Goal: Task Accomplishment & Management: Manage account settings

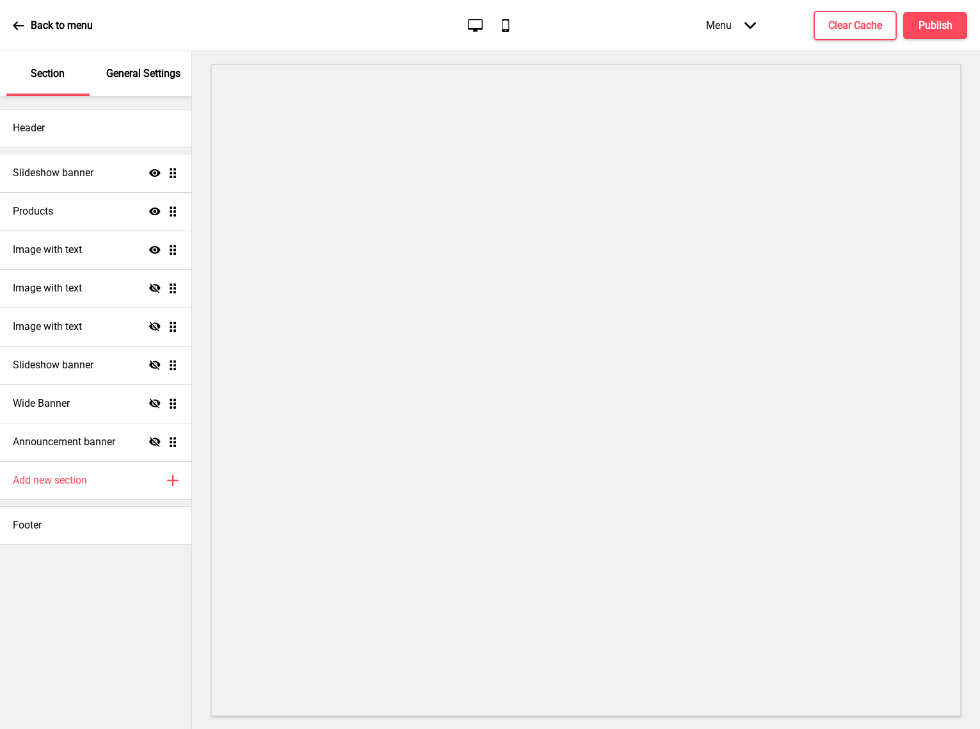
click at [131, 72] on p "General Settings" at bounding box center [143, 74] width 74 height 14
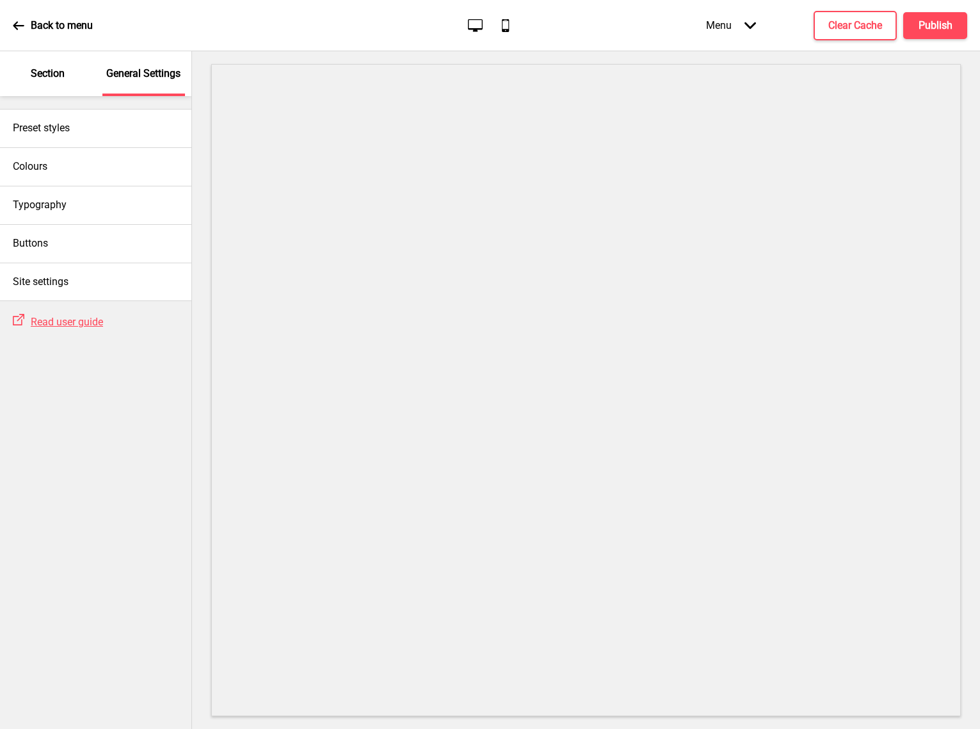
click at [30, 72] on div "Section" at bounding box center [47, 73] width 83 height 45
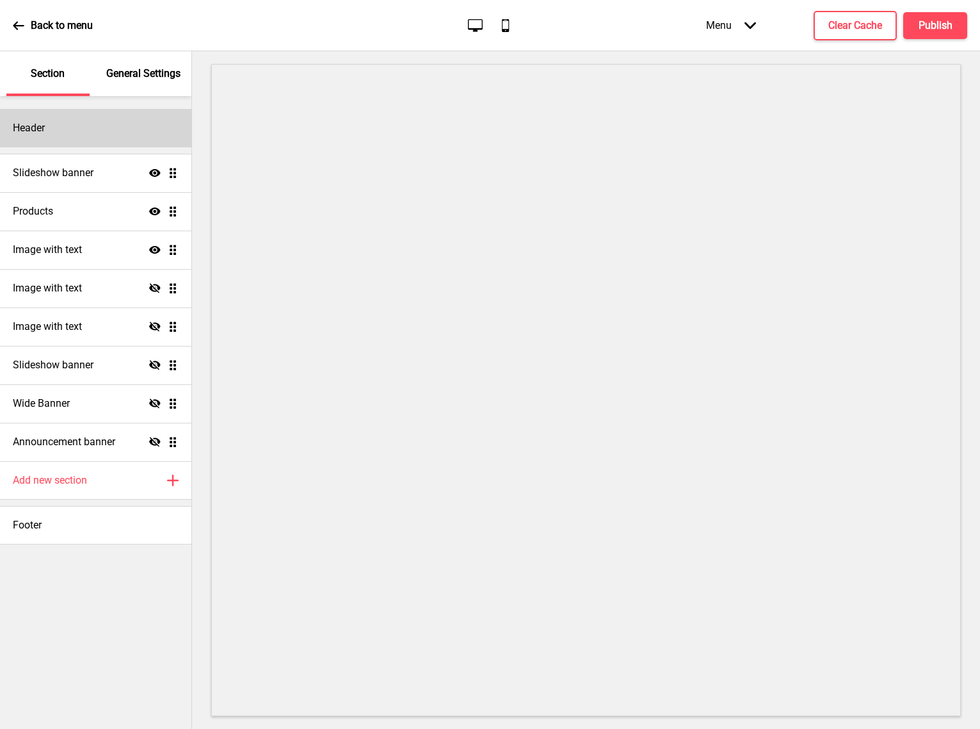
click at [76, 138] on div "Header" at bounding box center [95, 128] width 191 height 38
select select "王漢宗細黑體繁"
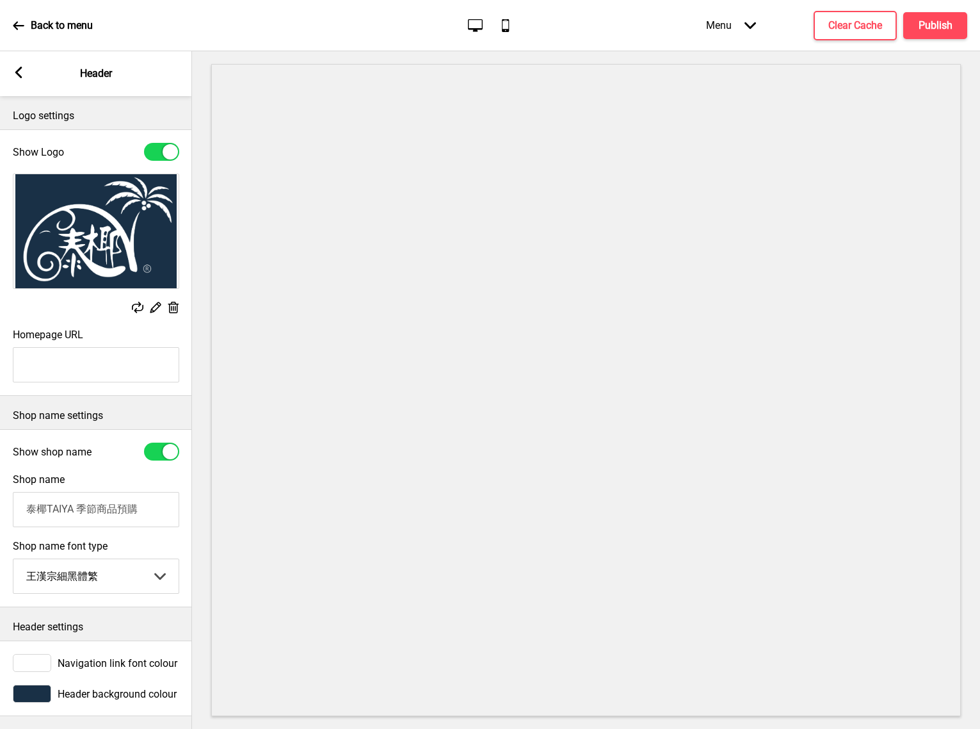
click at [23, 70] on rect at bounding box center [19, 73] width 12 height 12
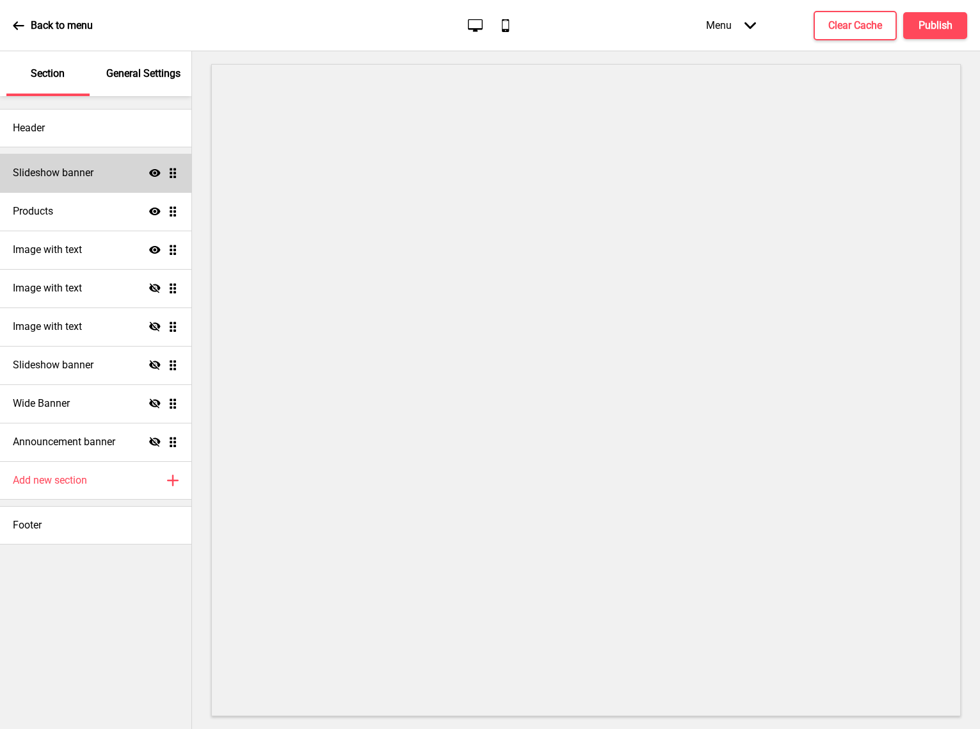
click at [80, 183] on div "Slideshow banner Show Drag" at bounding box center [95, 173] width 191 height 38
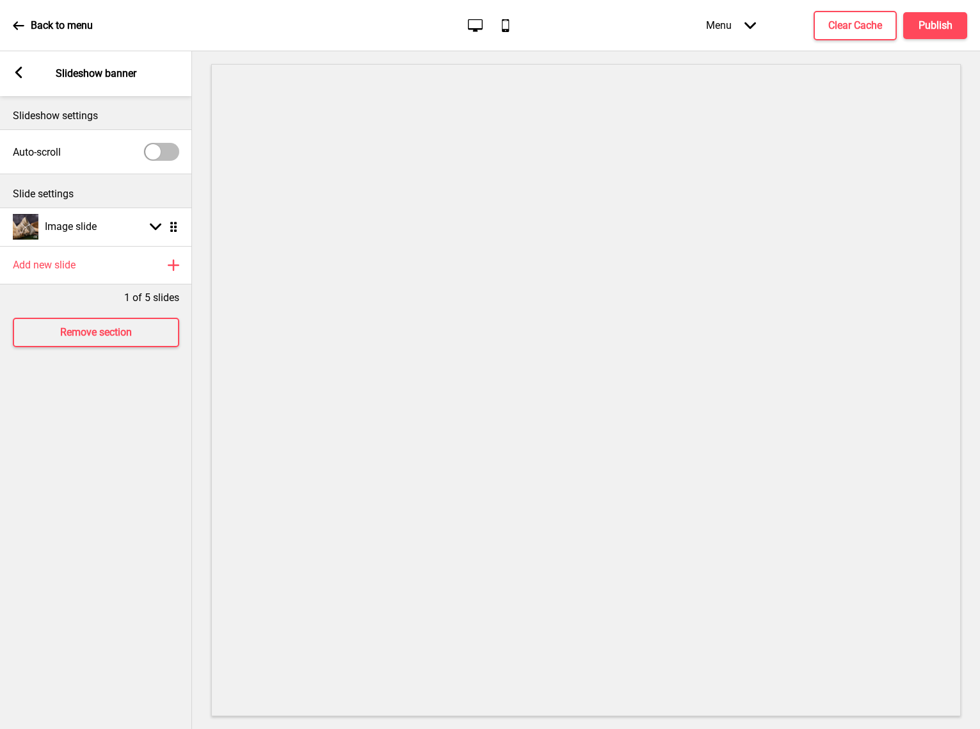
click at [19, 73] on rect at bounding box center [19, 73] width 12 height 12
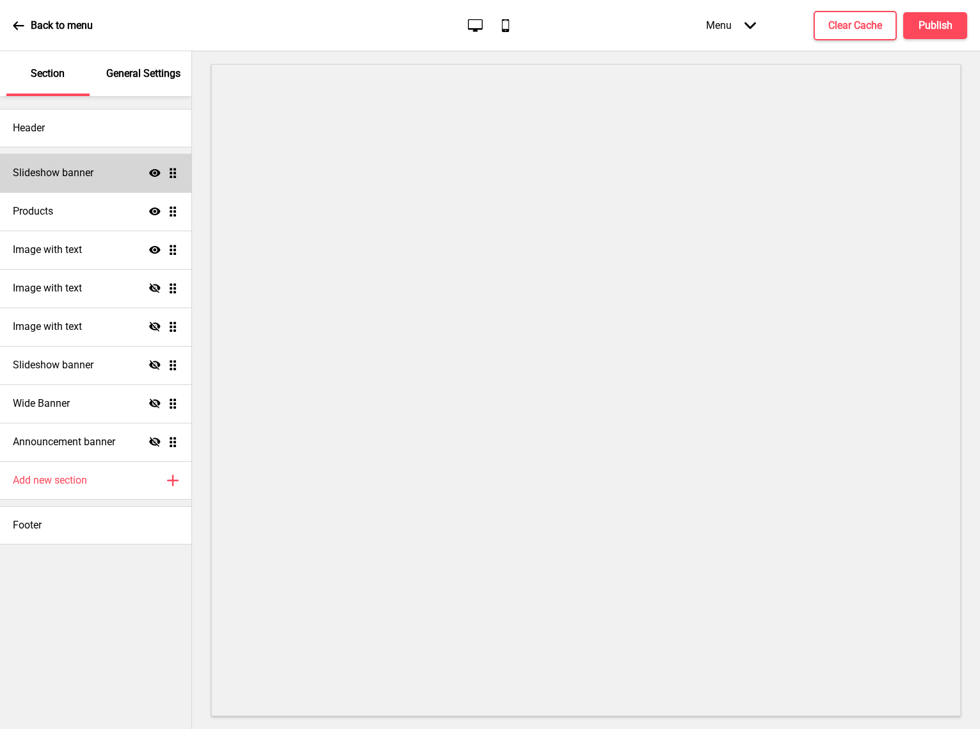
click at [172, 184] on div "Slideshow banner Show Drag" at bounding box center [95, 173] width 191 height 38
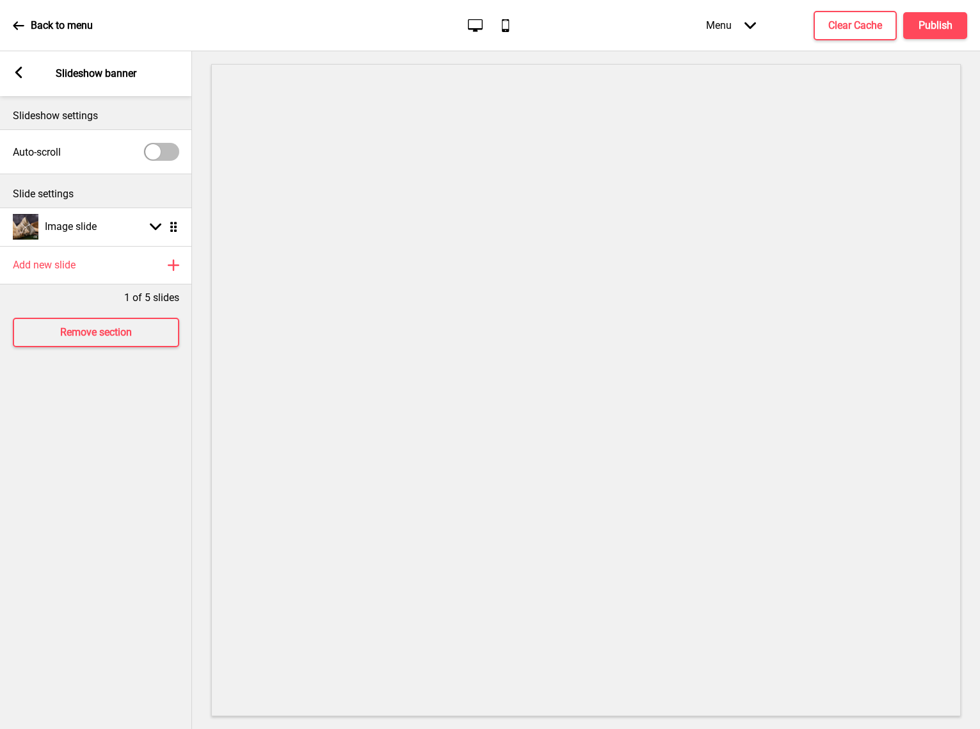
click at [13, 26] on icon at bounding box center [19, 26] width 12 height 12
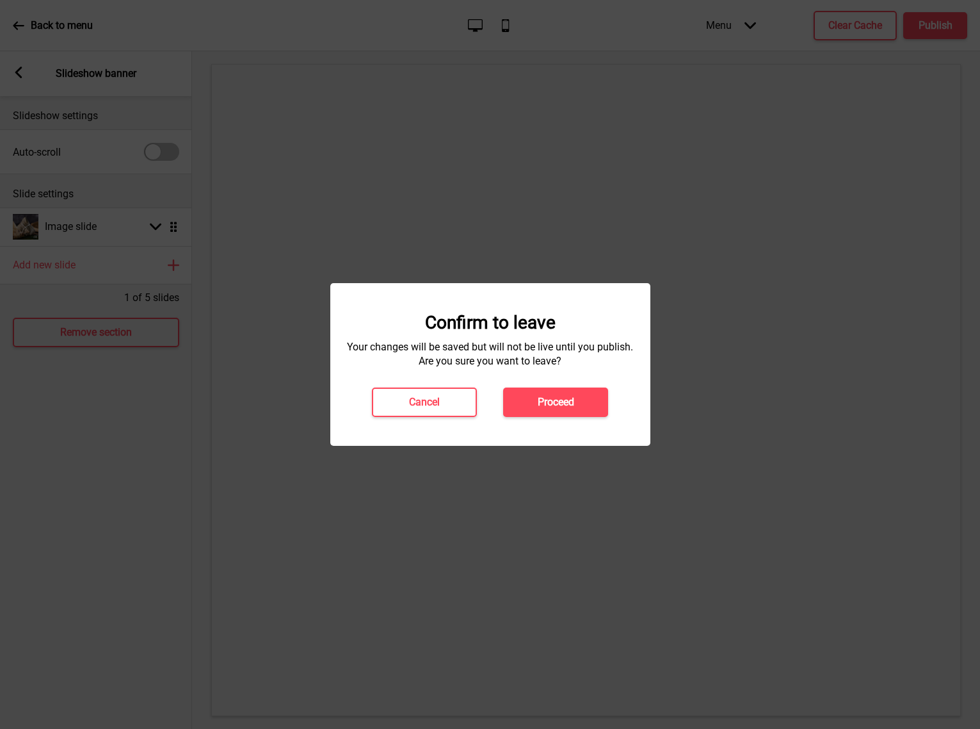
click at [467, 523] on div at bounding box center [490, 364] width 980 height 729
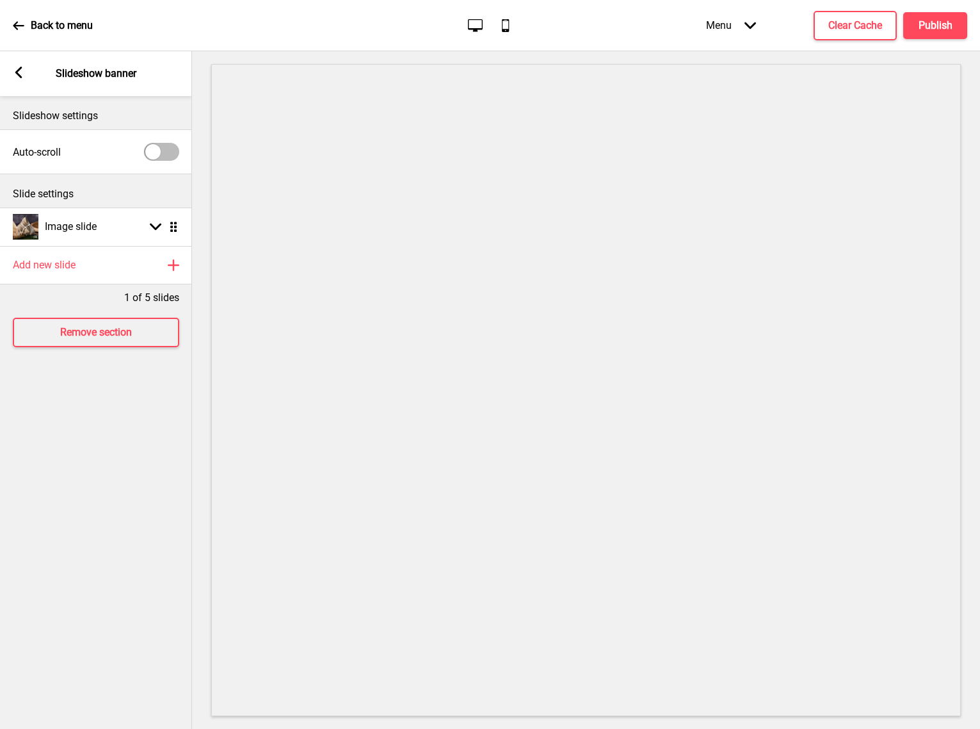
click at [18, 72] on icon at bounding box center [18, 73] width 7 height 12
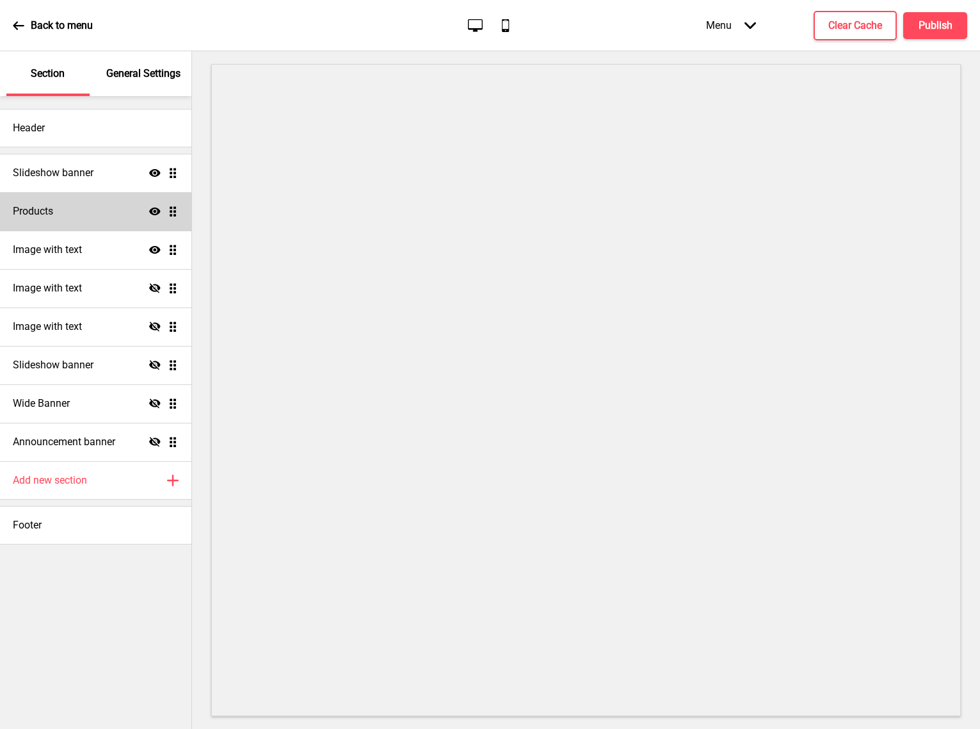
click at [94, 211] on div "Products Show Drag" at bounding box center [95, 211] width 191 height 38
select select "contain"
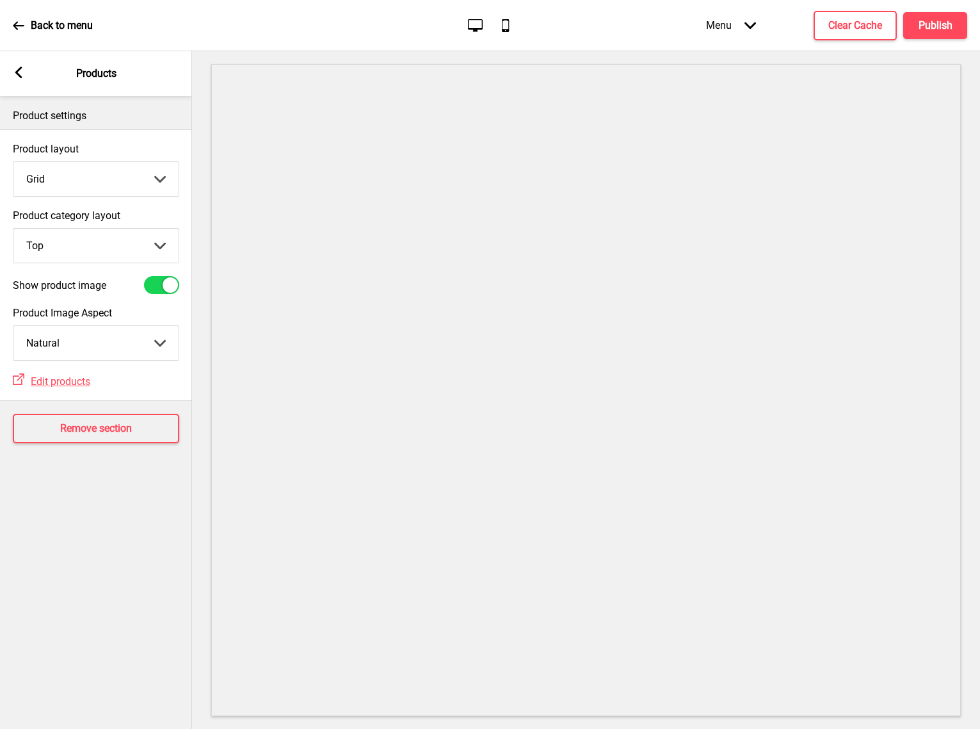
click at [16, 16] on div "Back to menu" at bounding box center [53, 25] width 80 height 35
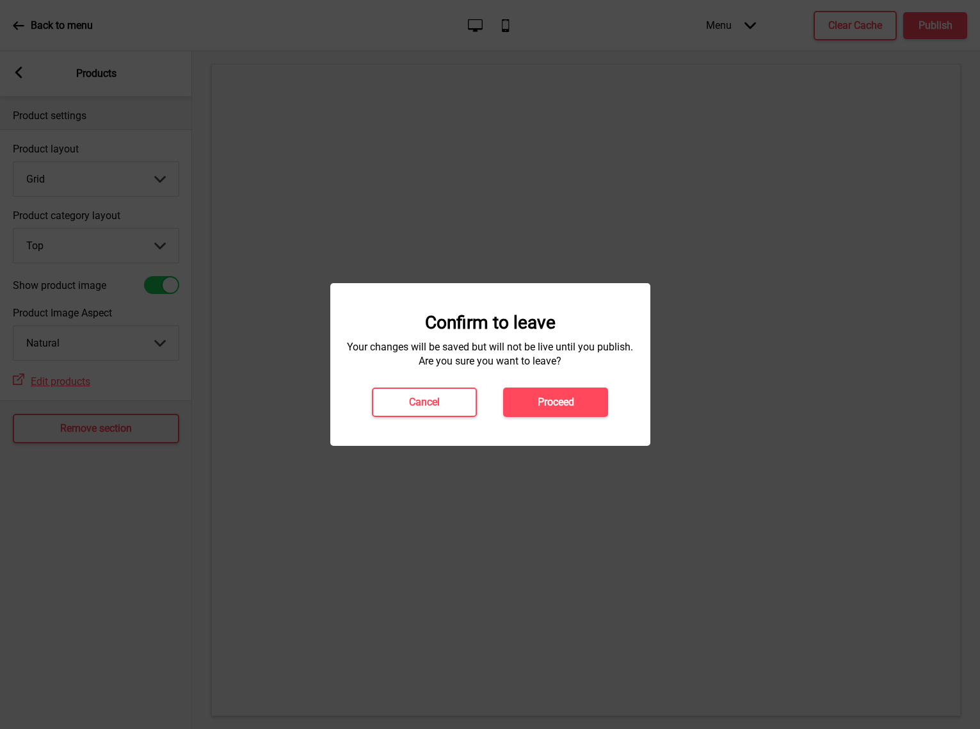
click at [416, 546] on div at bounding box center [490, 364] width 980 height 729
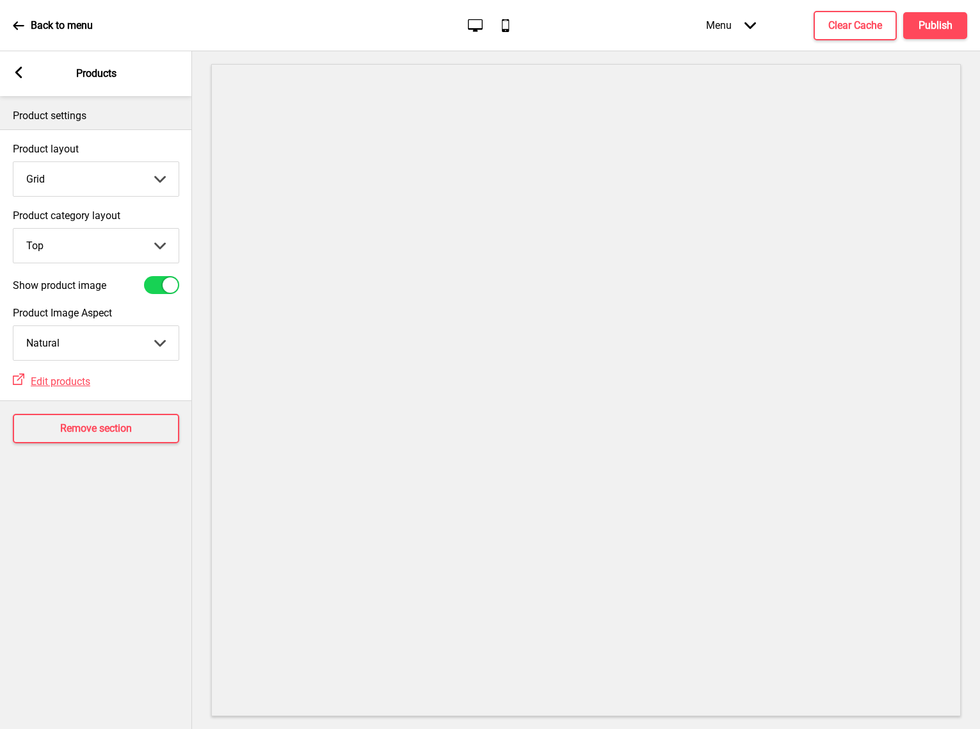
click at [19, 71] on icon at bounding box center [18, 73] width 7 height 12
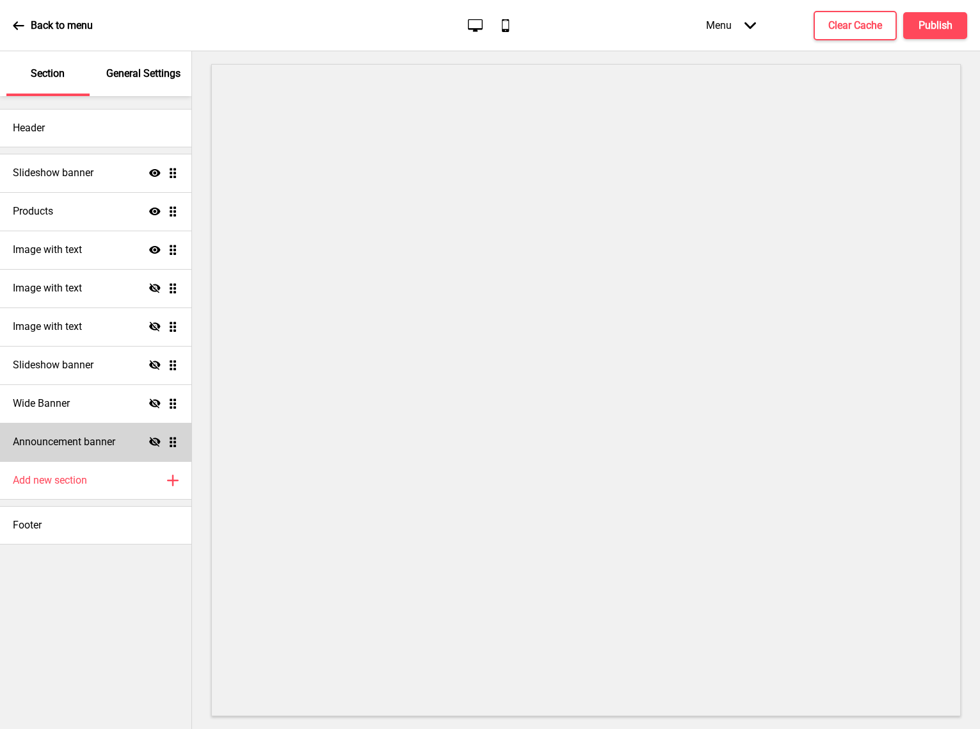
click at [82, 448] on h4 "Announcement banner" at bounding box center [64, 442] width 102 height 14
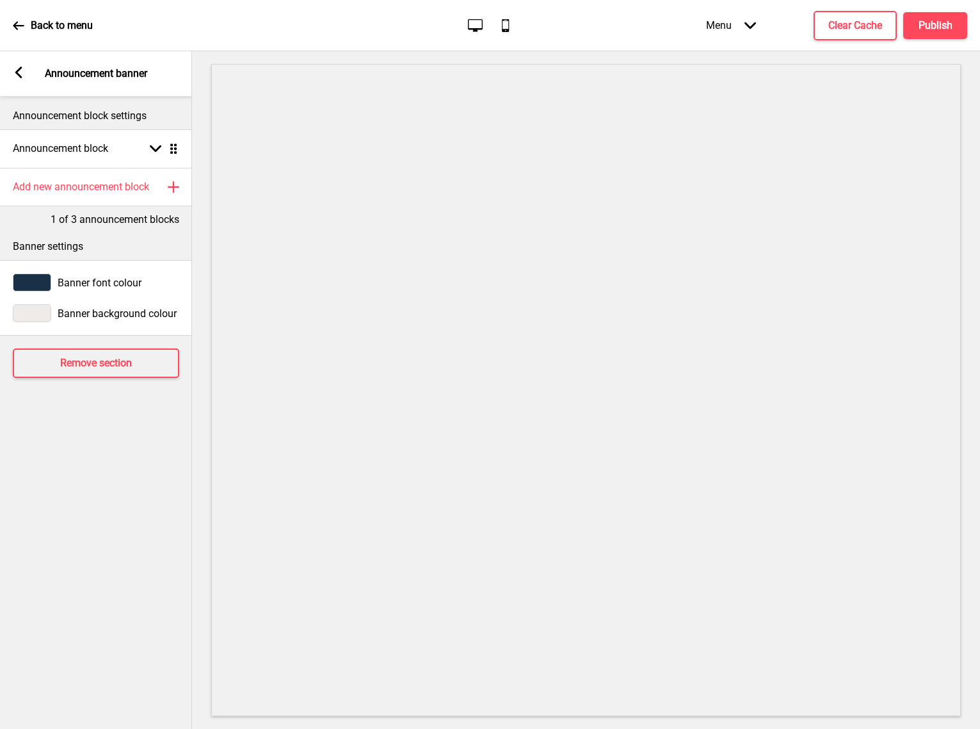
click at [14, 28] on icon at bounding box center [19, 26] width 12 height 12
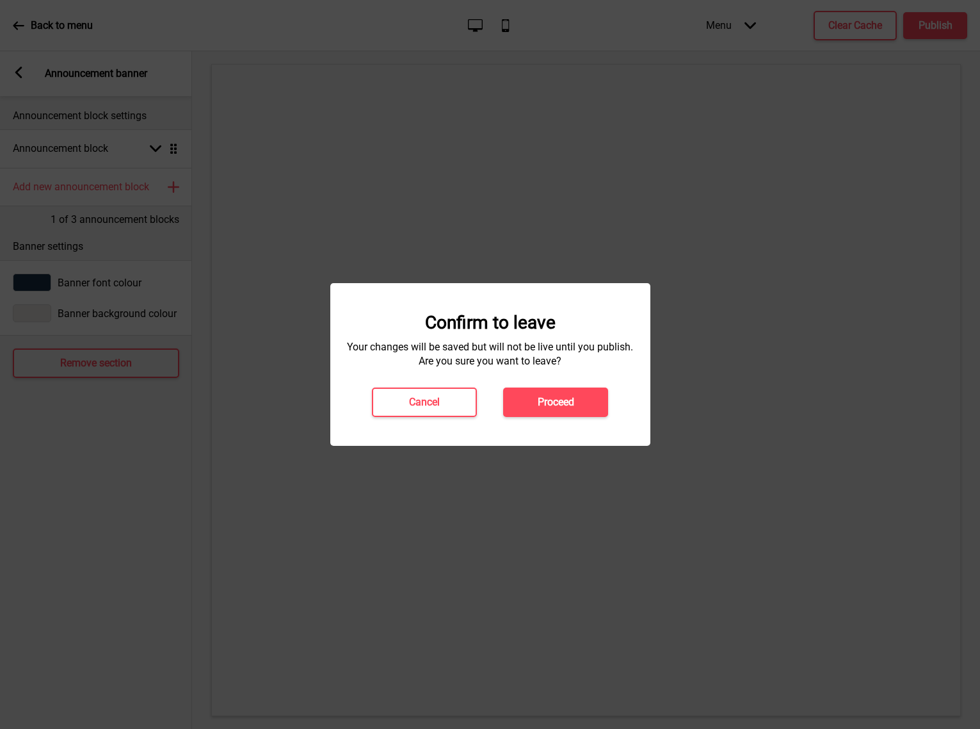
click at [323, 208] on div at bounding box center [490, 364] width 980 height 729
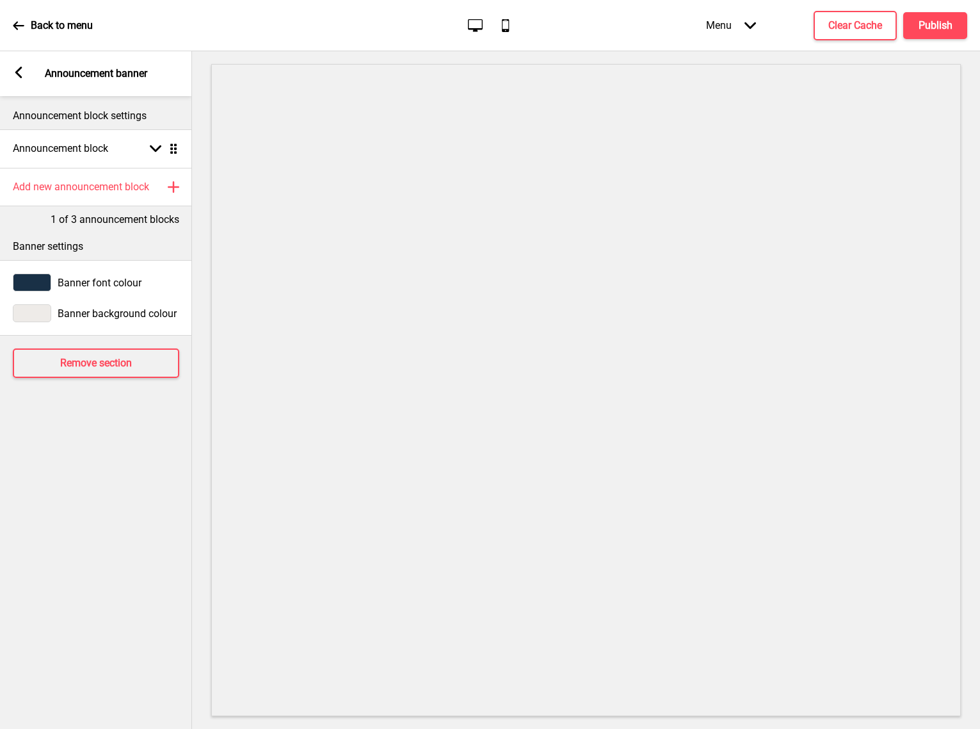
click at [22, 65] on div "Arrow left Announcement banner" at bounding box center [96, 73] width 192 height 45
click at [14, 68] on rect at bounding box center [19, 73] width 12 height 12
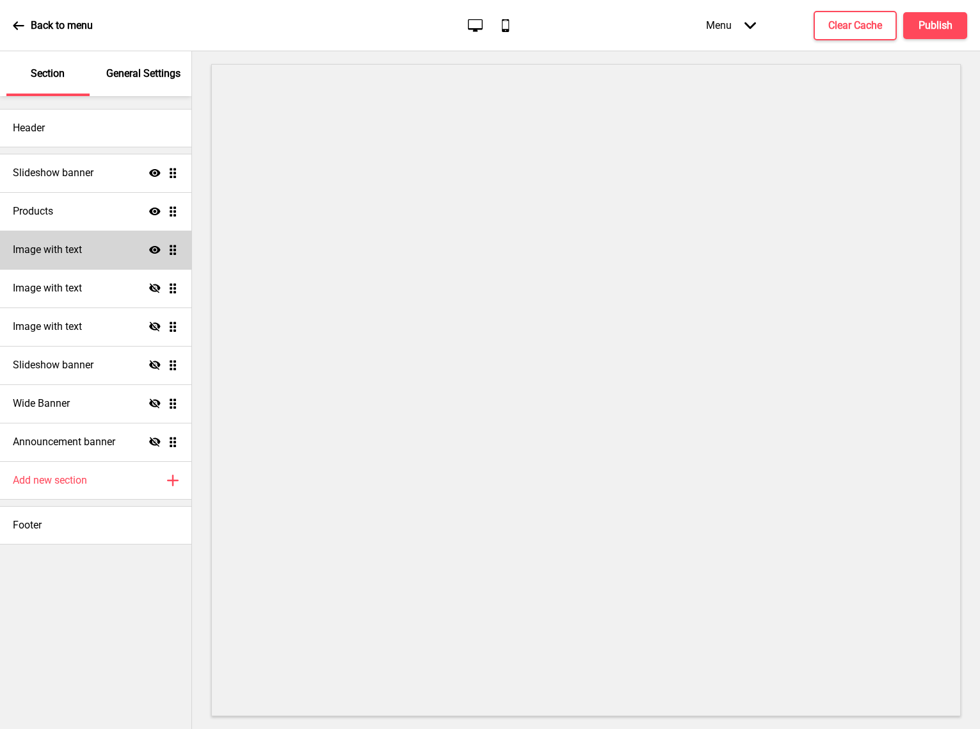
click at [76, 263] on div "Image with text Show Drag" at bounding box center [95, 250] width 191 height 38
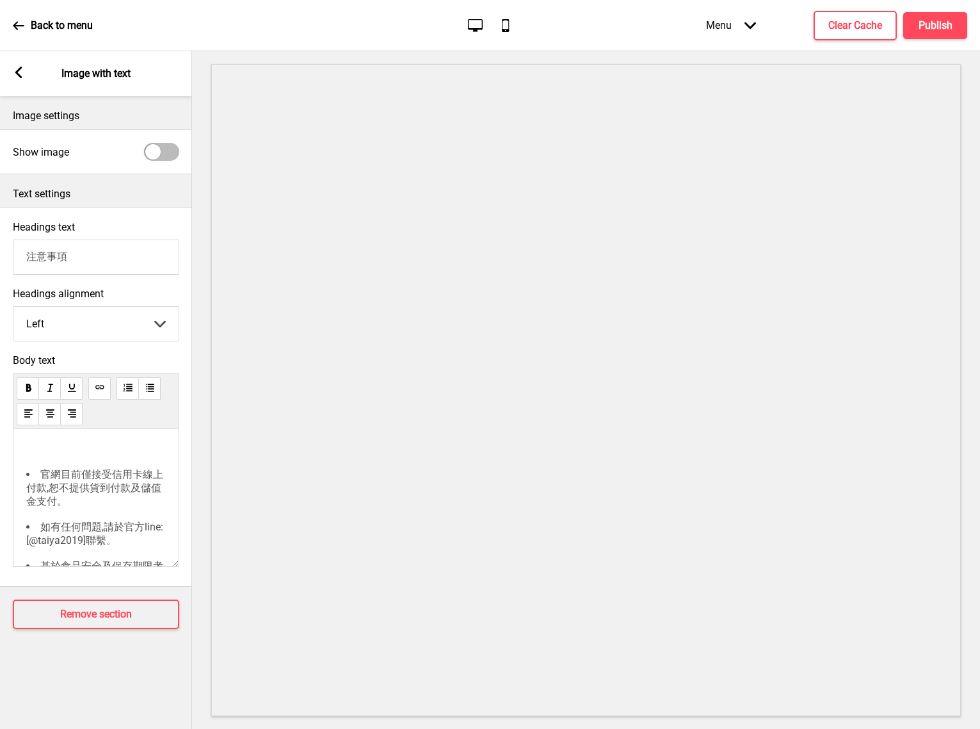
click at [83, 241] on input "注意事項" at bounding box center [96, 257] width 167 height 35
click at [25, 69] on div "Arrow left Image with text" at bounding box center [96, 73] width 192 height 45
click at [15, 72] on icon at bounding box center [18, 73] width 7 height 12
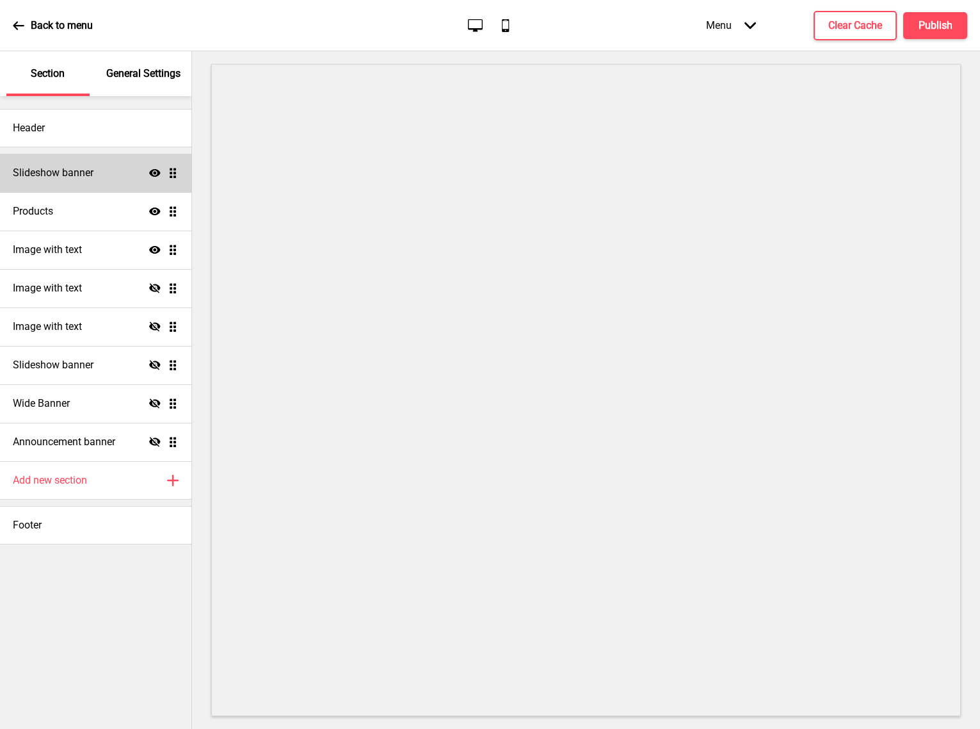
click at [180, 174] on div "Slideshow banner Show Drag" at bounding box center [95, 173] width 191 height 38
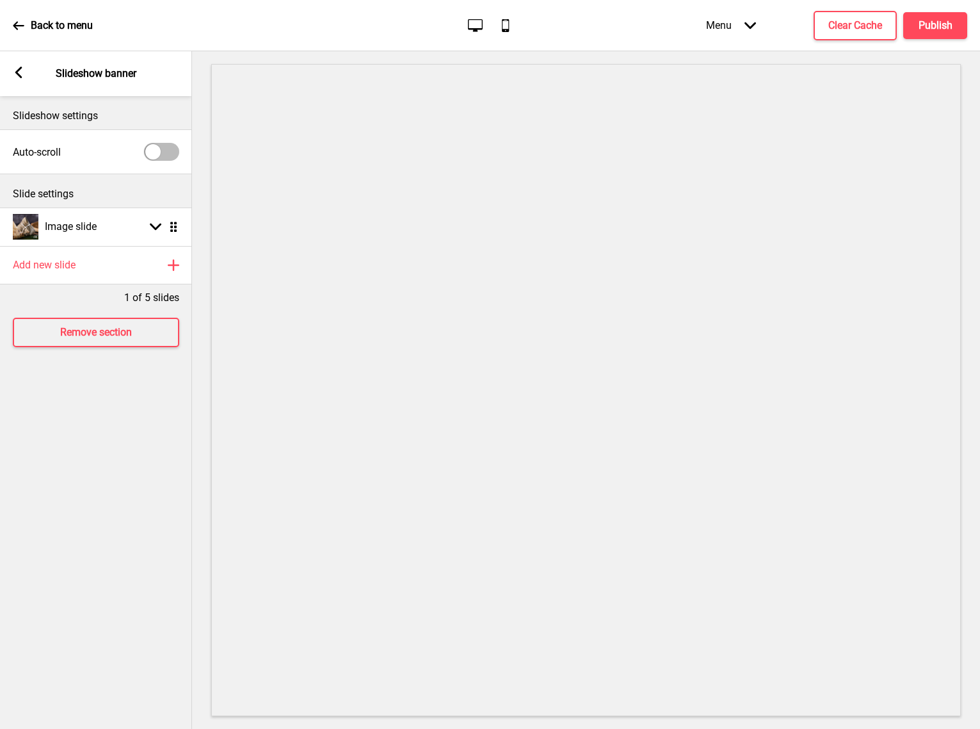
click at [16, 70] on rect at bounding box center [19, 73] width 12 height 12
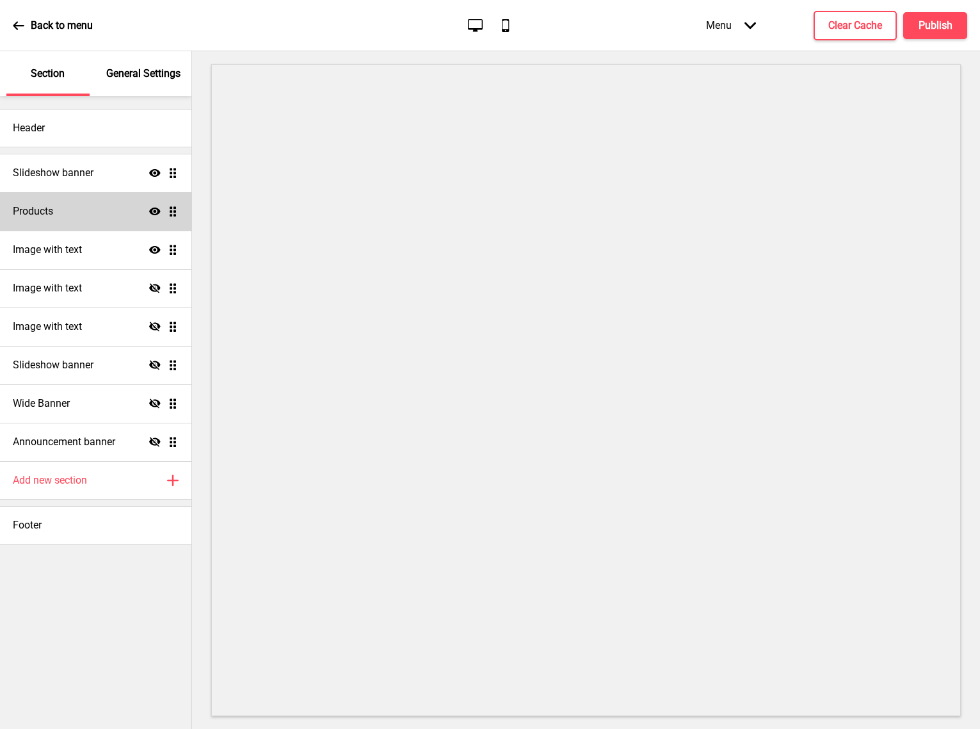
click at [173, 207] on ul "Slideshow banner Show Drag Products Show Drag Image with text Show Drag Image w…" at bounding box center [95, 307] width 191 height 307
click at [172, 222] on div "Products Show Drag" at bounding box center [95, 211] width 191 height 38
select select "contain"
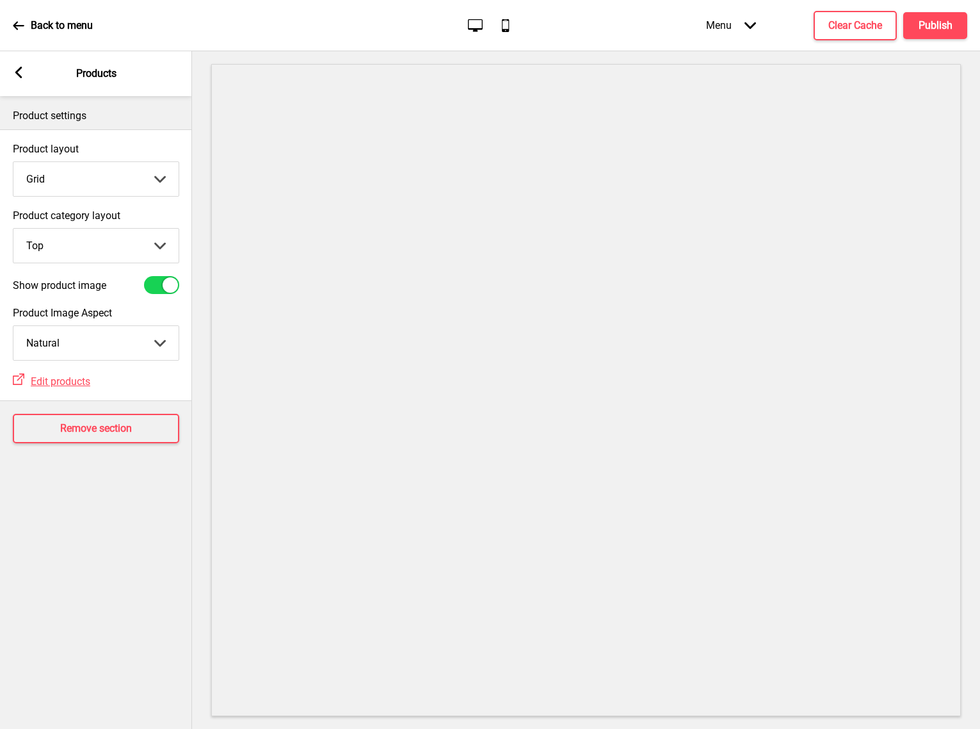
click at [10, 69] on div "Arrow left Products" at bounding box center [96, 73] width 192 height 45
click at [24, 76] on div "Arrow left Products" at bounding box center [96, 73] width 192 height 45
click at [17, 74] on icon at bounding box center [18, 73] width 7 height 12
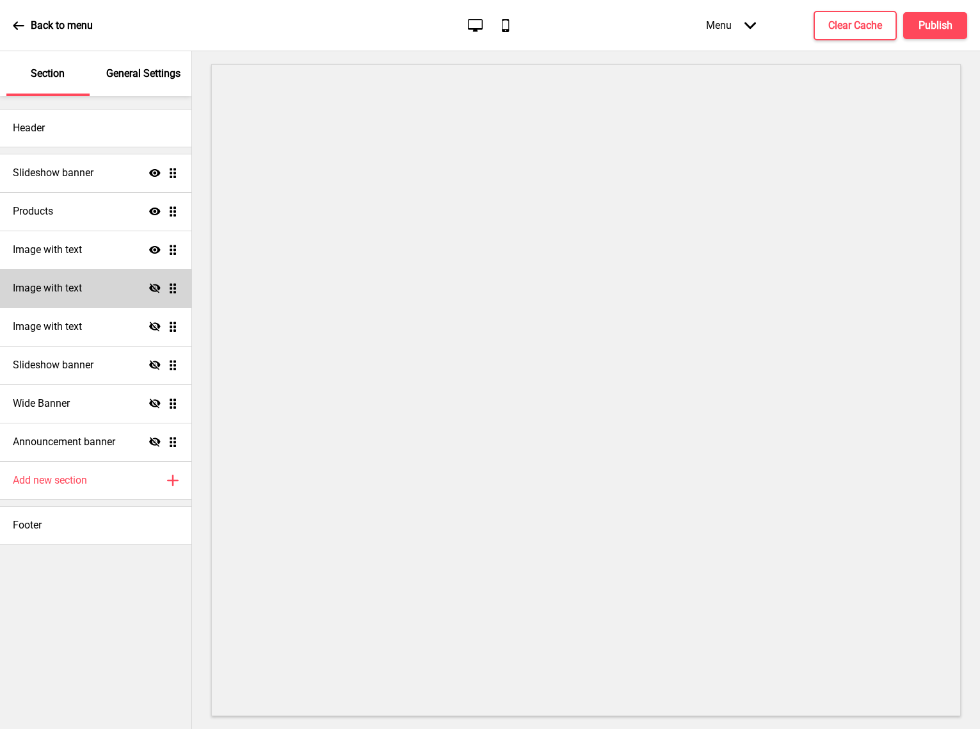
click at [178, 290] on ul "Slideshow banner Show Drag Products Show Drag Image with text Show Drag Image w…" at bounding box center [95, 307] width 191 height 307
click at [172, 299] on div "Image with text Hide Drag" at bounding box center [95, 288] width 191 height 38
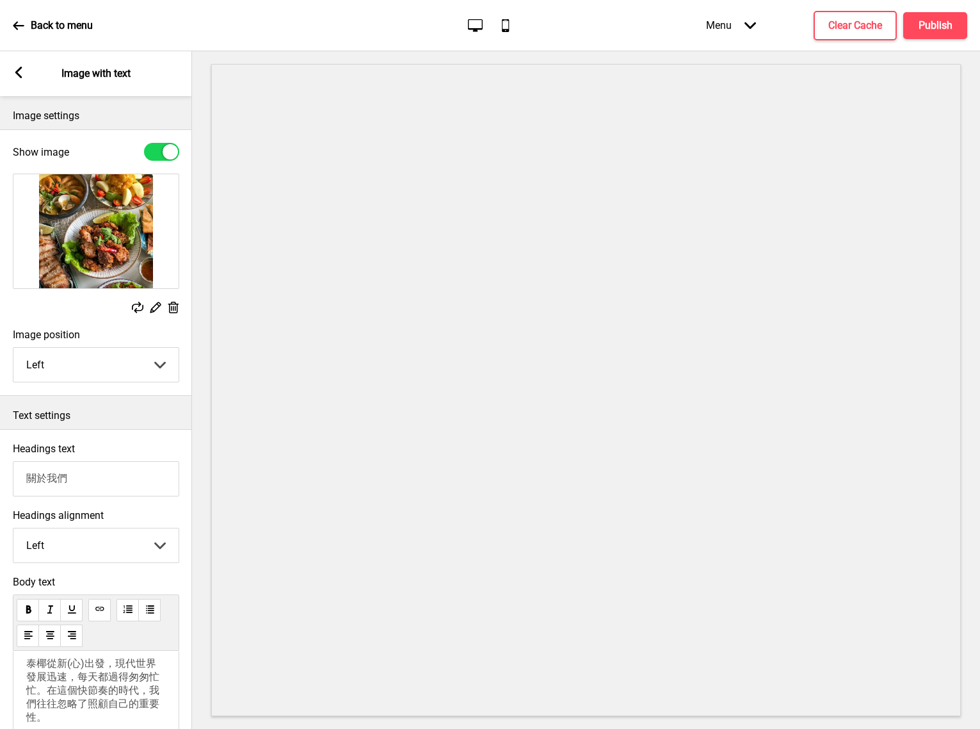
click at [15, 73] on icon at bounding box center [18, 73] width 7 height 12
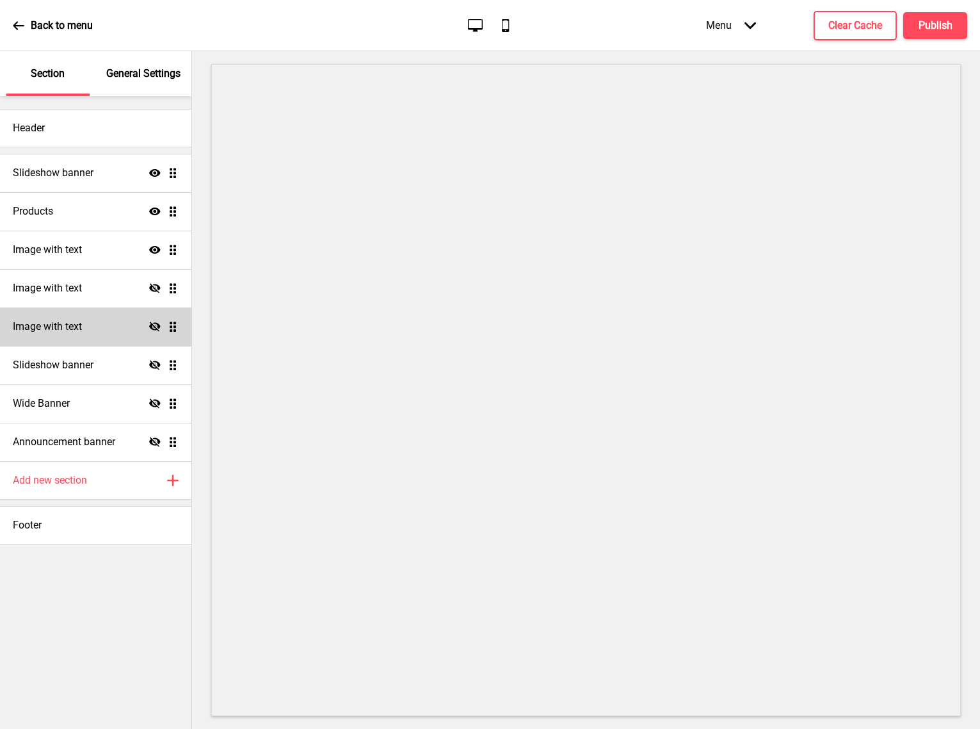
click at [172, 337] on div "Image with text Hide Drag" at bounding box center [95, 326] width 191 height 38
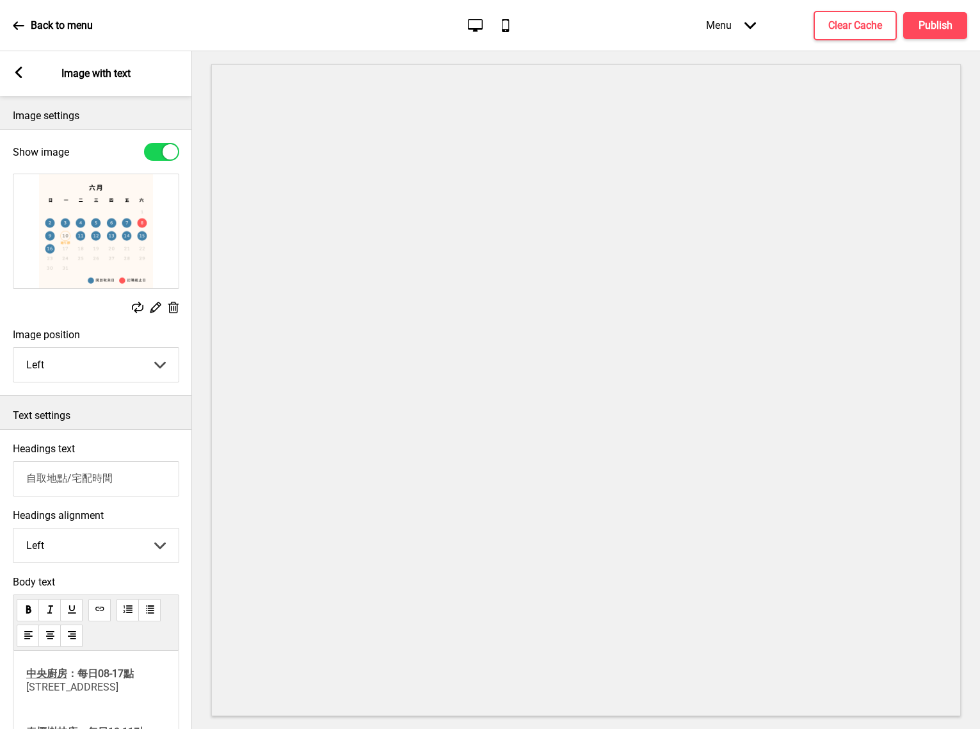
click at [25, 65] on div "Arrow left Image with text" at bounding box center [96, 73] width 192 height 45
click at [20, 72] on rect at bounding box center [19, 73] width 12 height 12
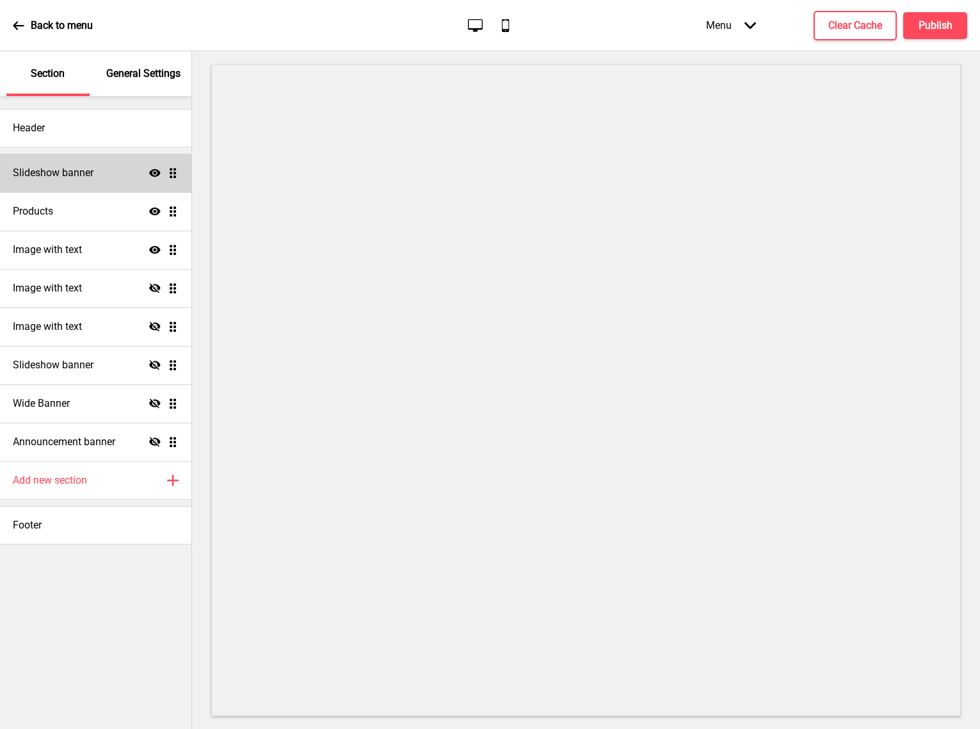
click at [176, 176] on ul "Slideshow banner Show Drag Products Show Drag Image with text Show Drag Image w…" at bounding box center [95, 307] width 191 height 307
click at [167, 183] on div "Slideshow banner Show Drag" at bounding box center [95, 173] width 191 height 38
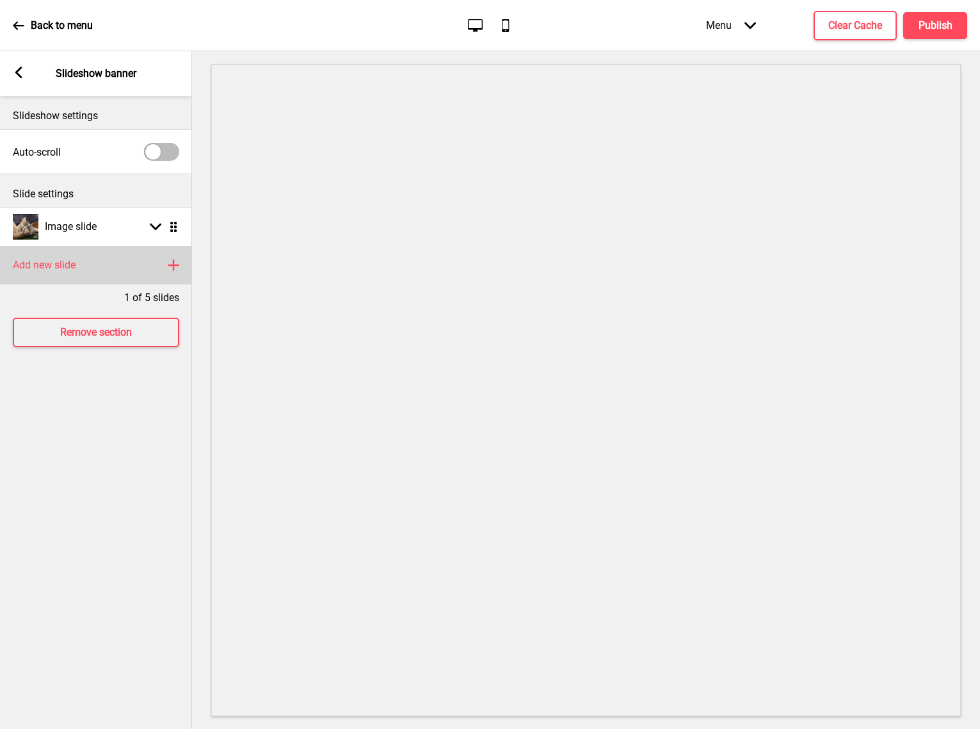
click at [165, 256] on div "Add new slide Plus" at bounding box center [96, 265] width 192 height 38
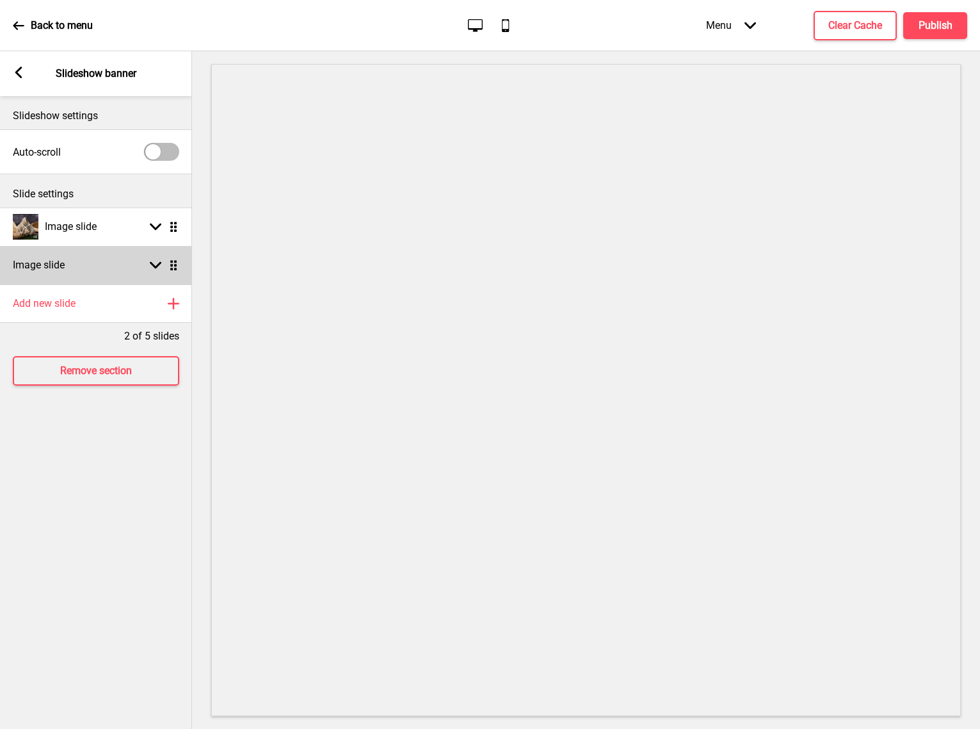
click at [160, 266] on rect at bounding box center [156, 265] width 12 height 12
select select "right"
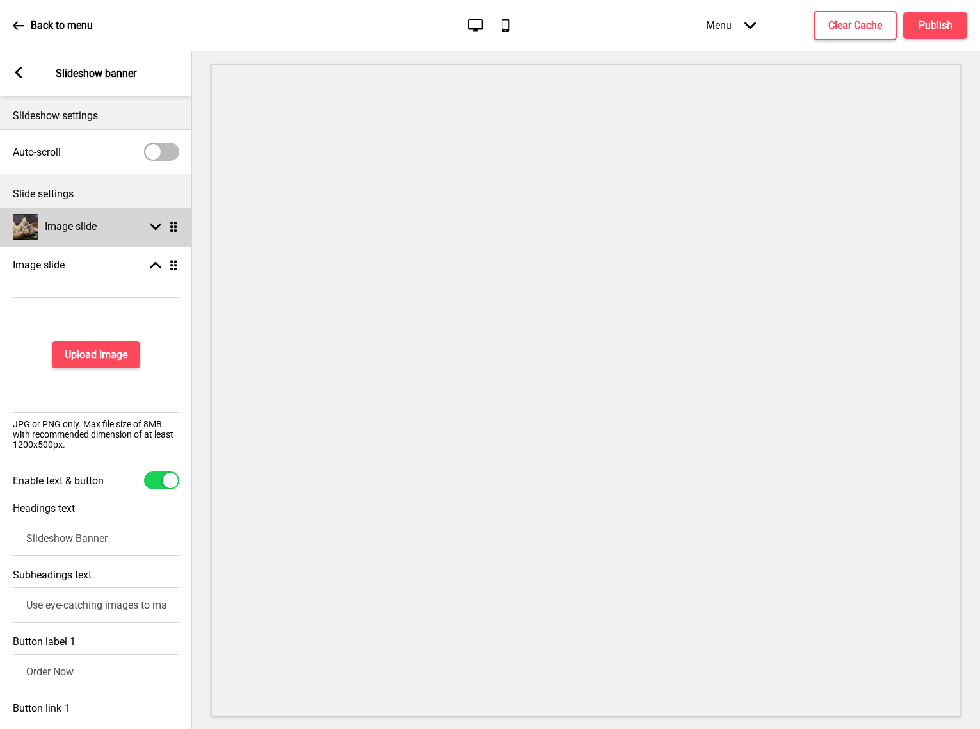
click at [153, 213] on div "Image slide Arrow down Drag" at bounding box center [96, 226] width 192 height 38
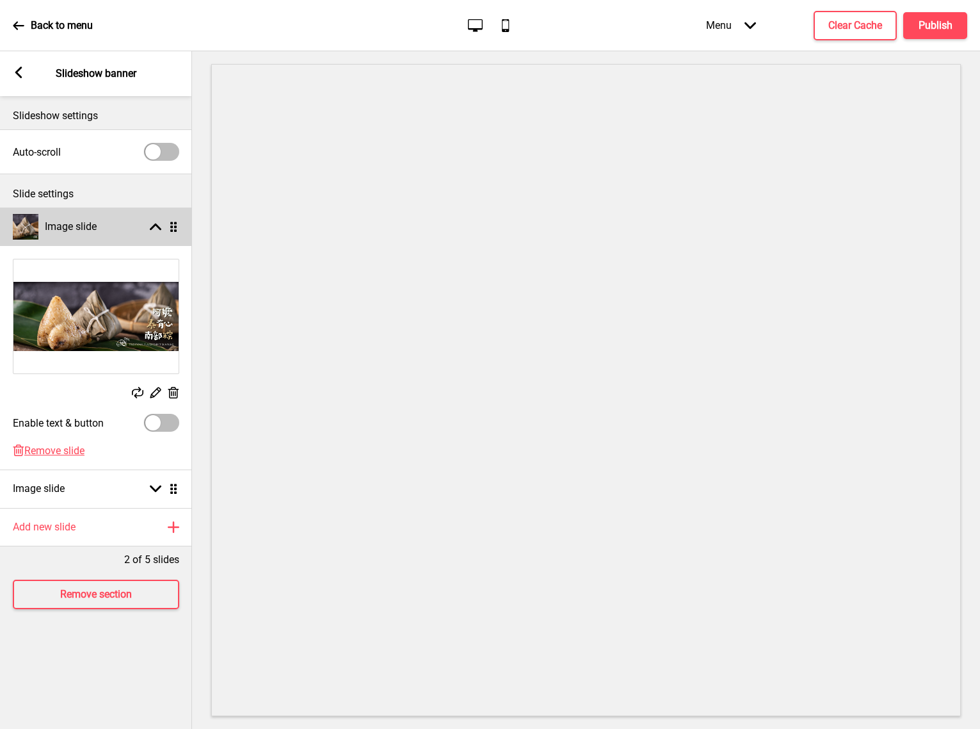
click at [149, 229] on div "Arrow up Drag" at bounding box center [161, 227] width 36 height 12
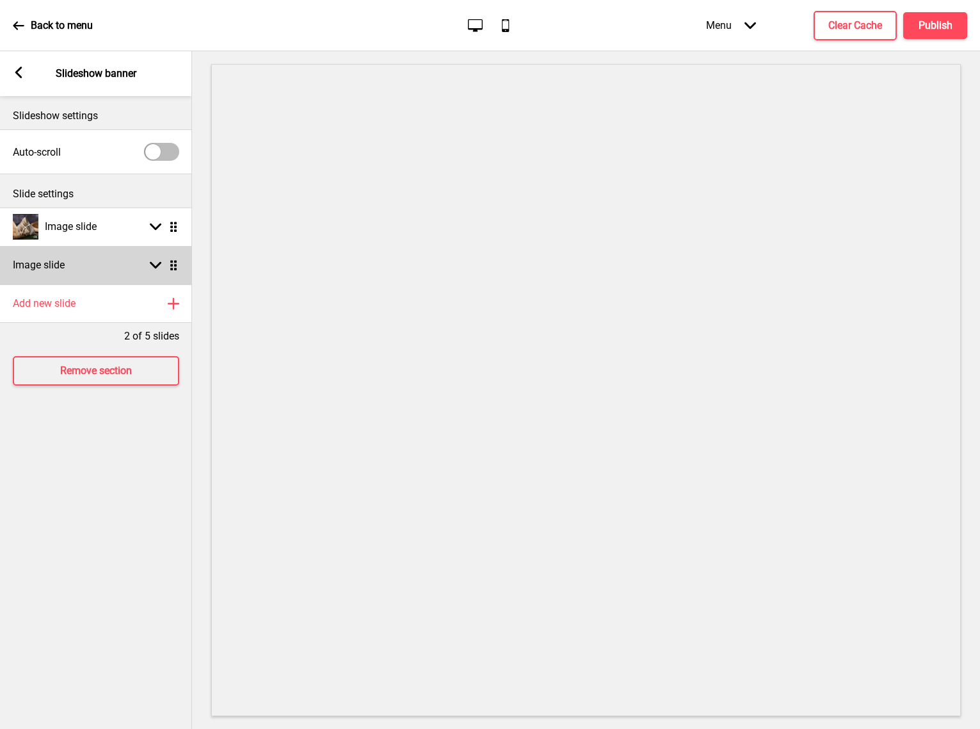
click at [147, 260] on div "Arrow down Drag" at bounding box center [161, 265] width 36 height 12
select select "right"
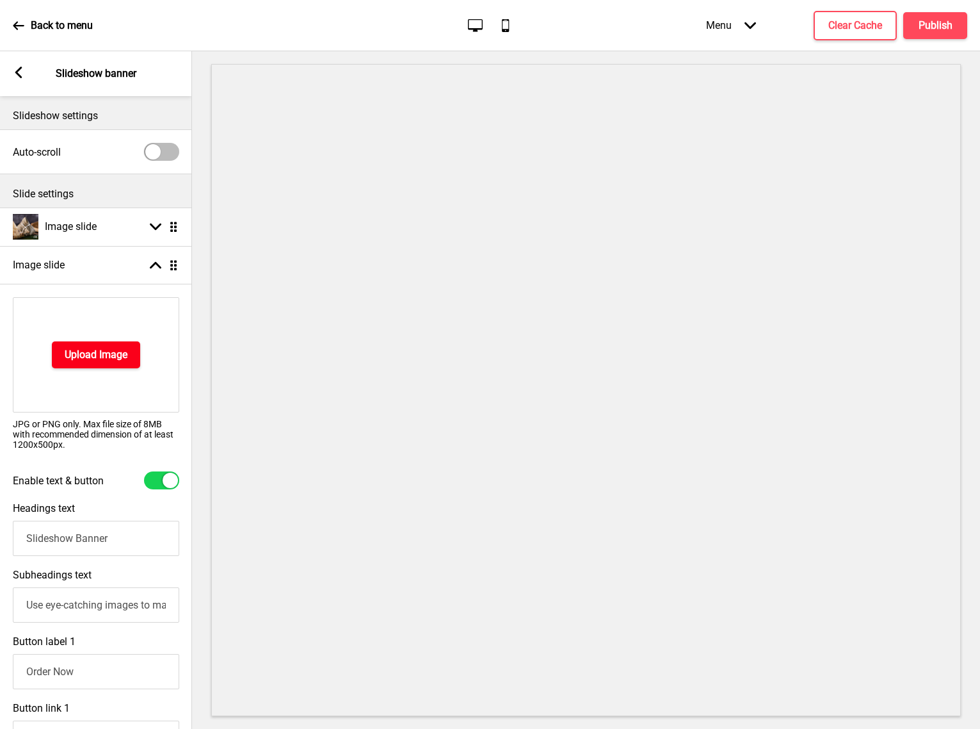
click at [99, 362] on button "Upload Image" at bounding box center [96, 354] width 88 height 27
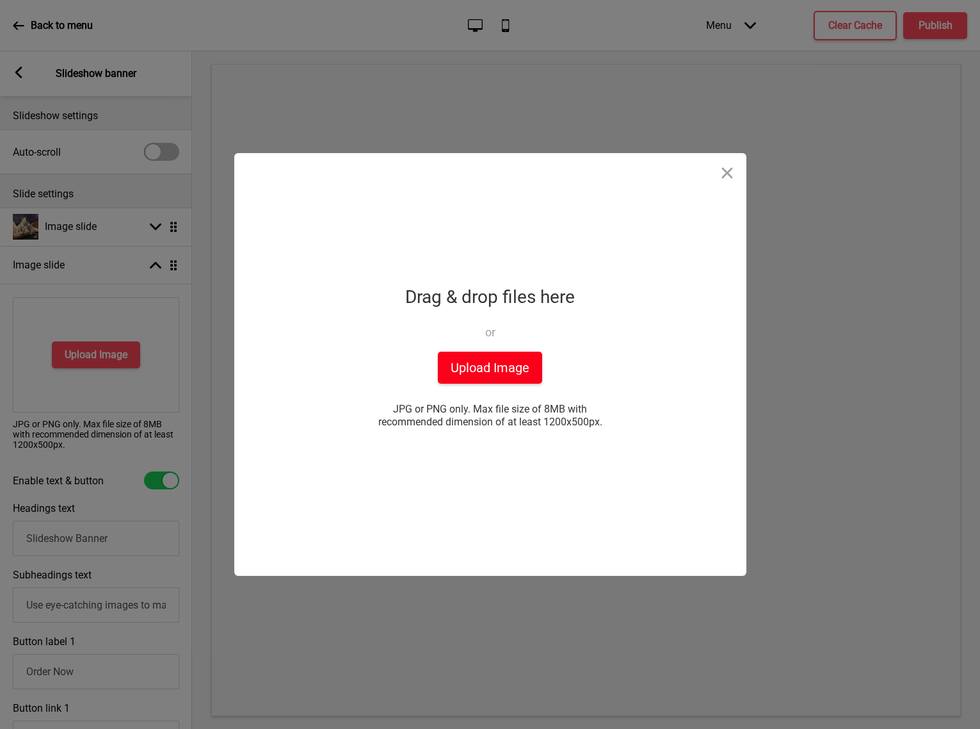
click at [478, 374] on button "Upload Image" at bounding box center [490, 368] width 104 height 32
click at [724, 179] on button "Close" at bounding box center [727, 172] width 38 height 38
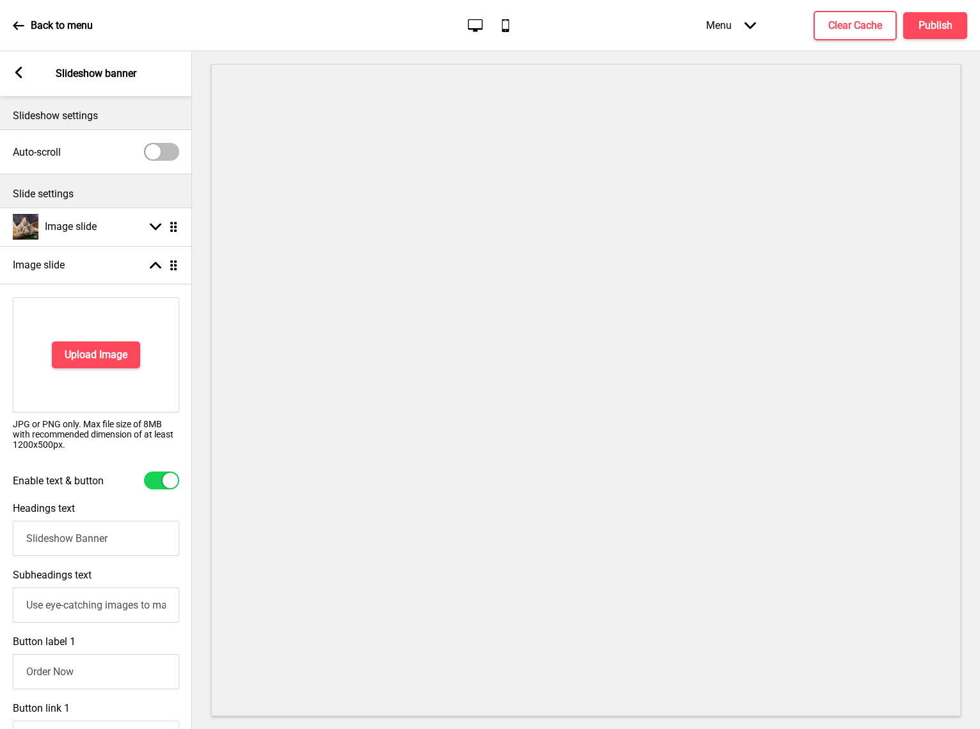
click at [8, 78] on div "Arrow left Slideshow banner" at bounding box center [96, 73] width 192 height 45
click at [24, 76] on div "Arrow left Slideshow banner" at bounding box center [96, 73] width 192 height 45
click at [17, 74] on rect at bounding box center [19, 73] width 12 height 12
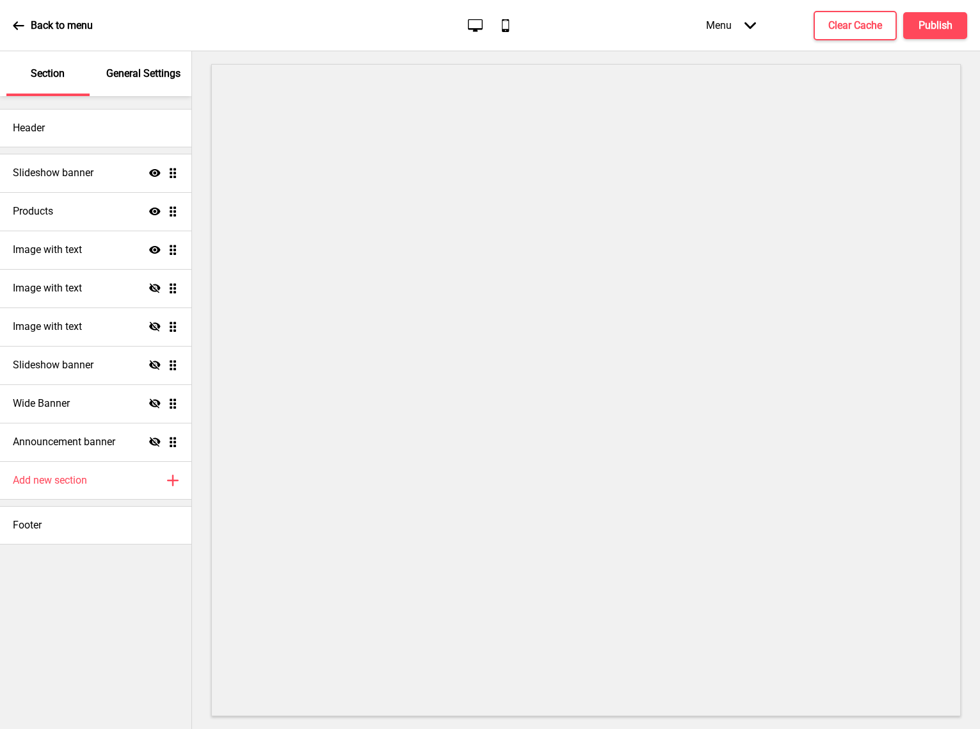
click at [17, 28] on icon at bounding box center [19, 26] width 12 height 12
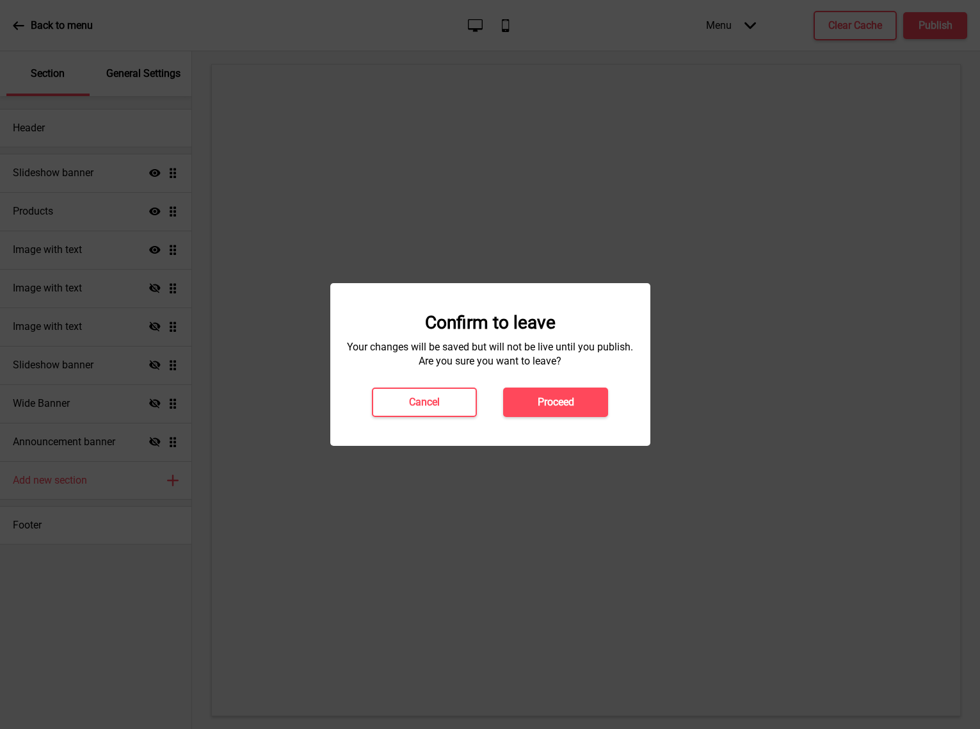
click at [490, 272] on div at bounding box center [490, 364] width 980 height 729
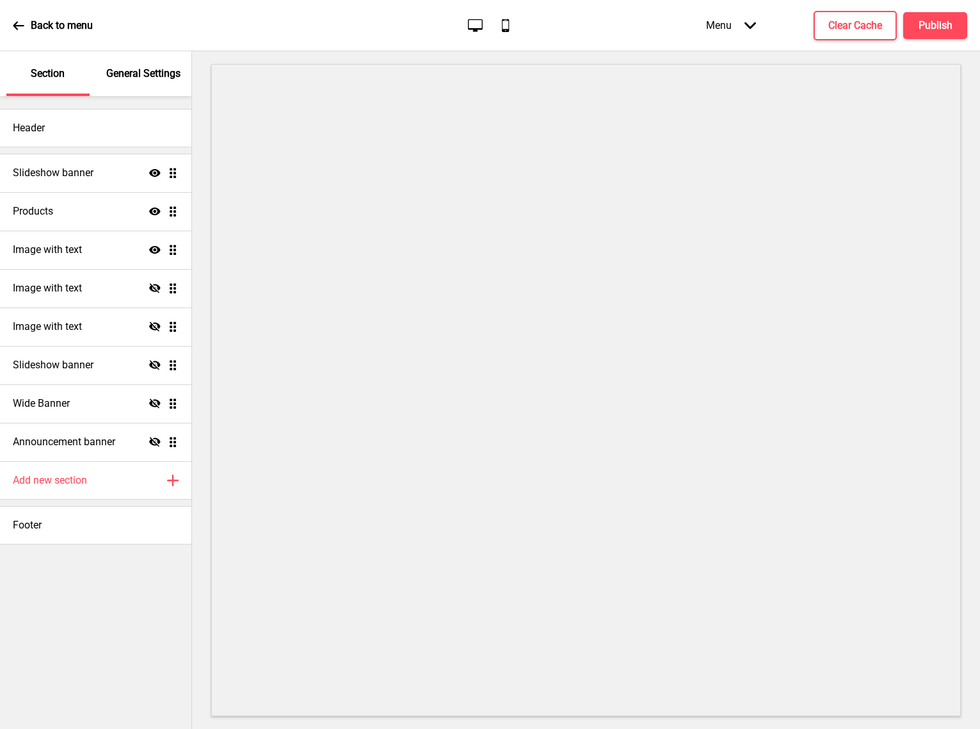
click at [17, 20] on icon at bounding box center [19, 26] width 12 height 12
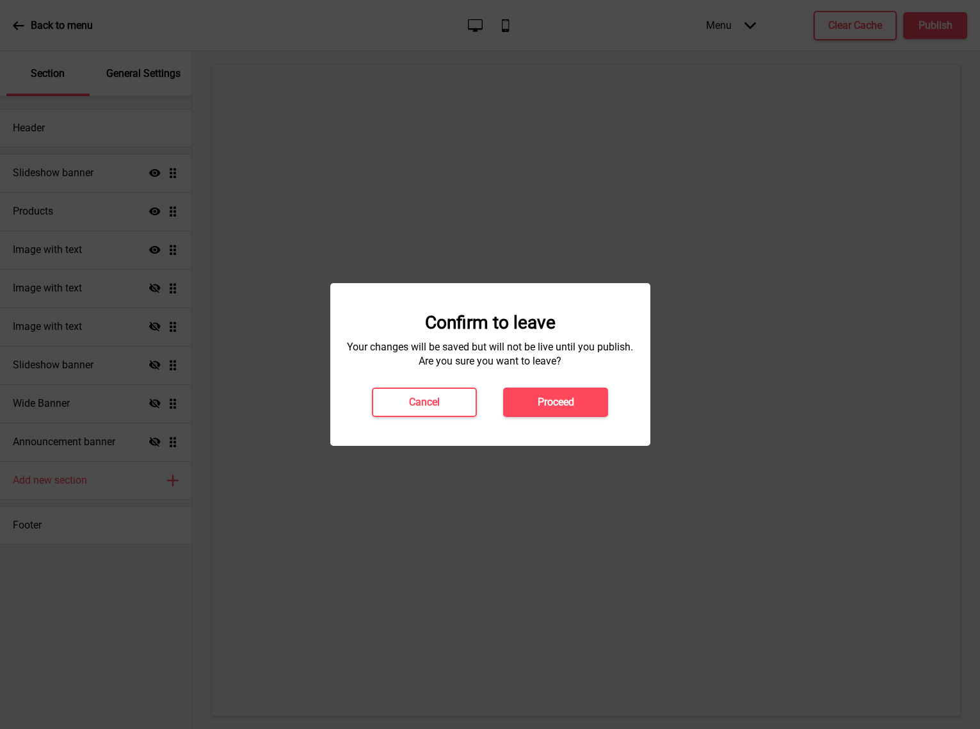
click at [403, 134] on div at bounding box center [490, 364] width 980 height 729
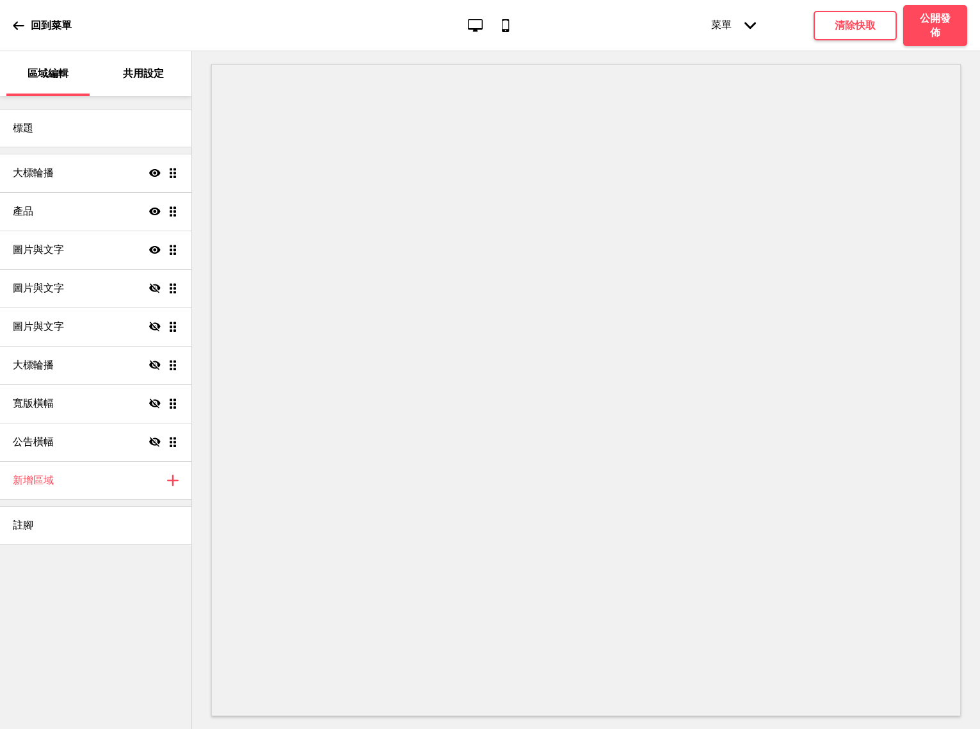
click at [163, 81] on div "共用設定" at bounding box center [143, 73] width 83 height 45
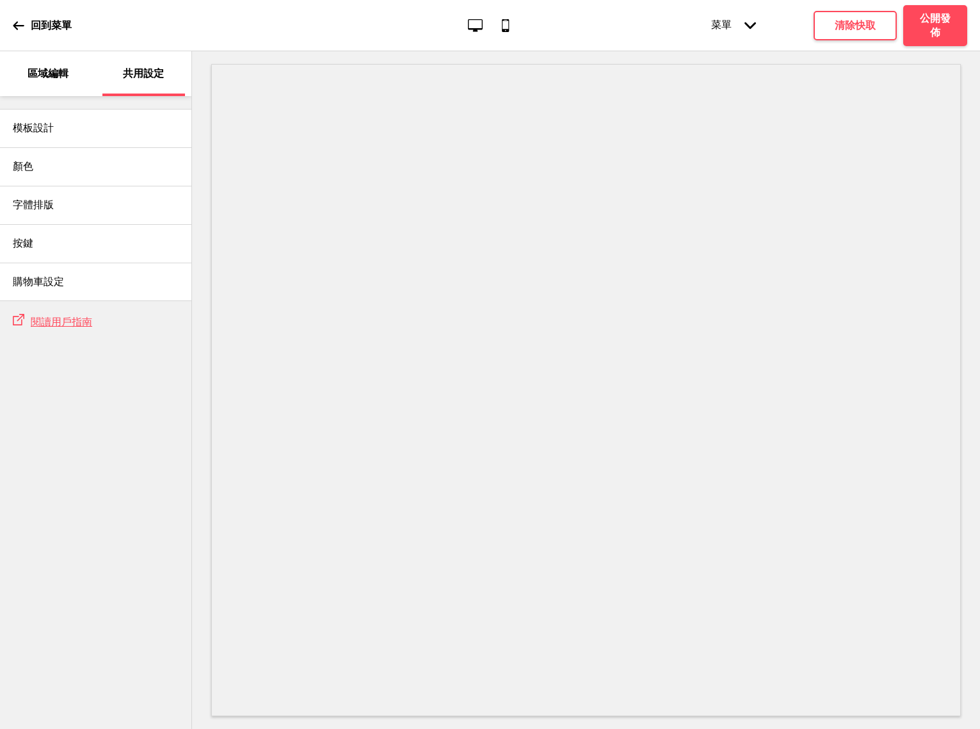
click at [37, 81] on div "區域編輯" at bounding box center [47, 73] width 83 height 45
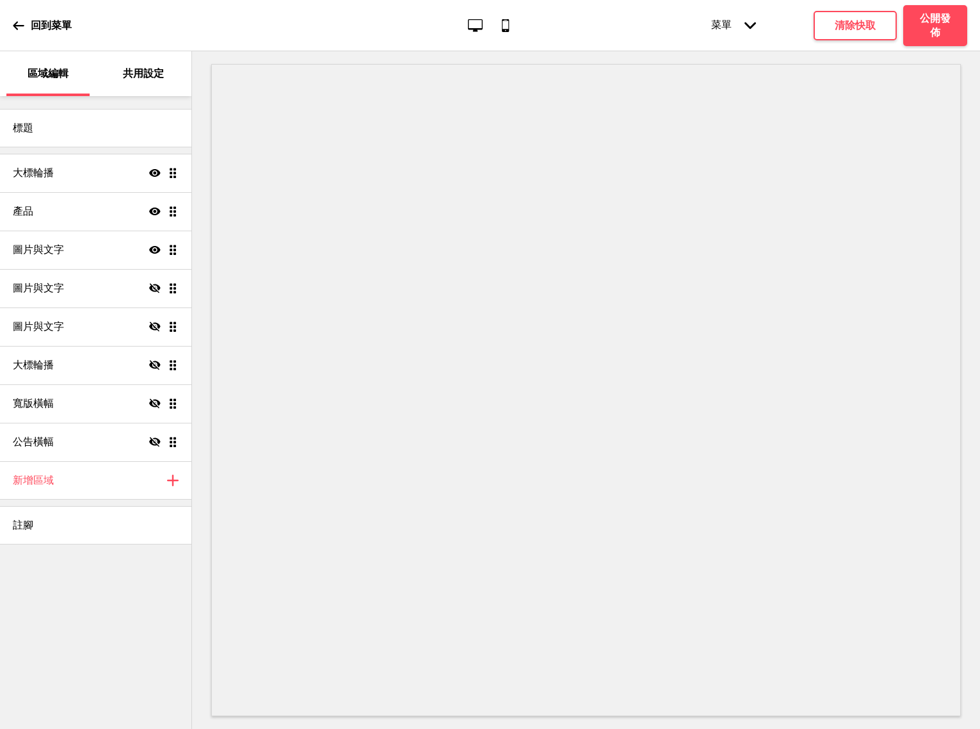
click at [170, 172] on ul "大標輪播 顯示 拖曳 產品 顯示 拖曳 圖片與文字 顯示 拖曳 圖片與文字 隱藏 拖曳 圖片與文字 隱藏 拖曳 大標輪播 隱藏 拖曳 寬版橫幅 隱藏 拖曳 公…" at bounding box center [95, 307] width 191 height 307
click at [173, 176] on ul "大標輪播 顯示 拖曳 產品 顯示 拖曳 圖片與文字 顯示 拖曳 圖片與文字 隱藏 拖曳 圖片與文字 隱藏 拖曳 大標輪播 隱藏 拖曳 寬版橫幅 隱藏 拖曳 公…" at bounding box center [95, 307] width 191 height 307
click at [179, 211] on div "產品 顯示 拖曳" at bounding box center [95, 211] width 191 height 38
select select "contain"
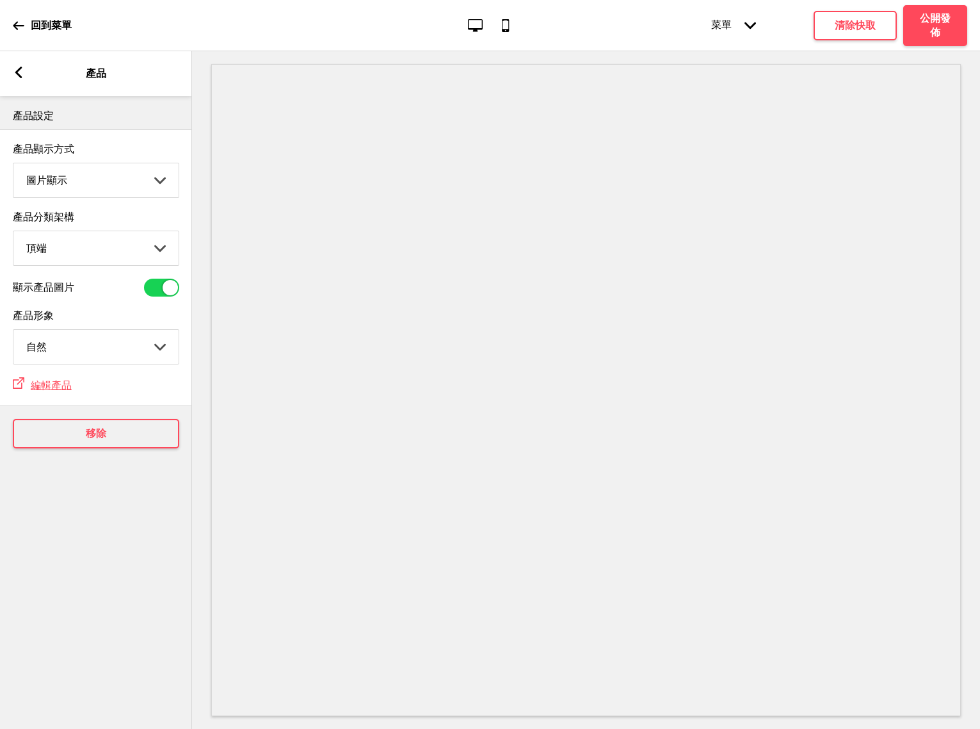
click at [15, 74] on rect at bounding box center [19, 73] width 12 height 12
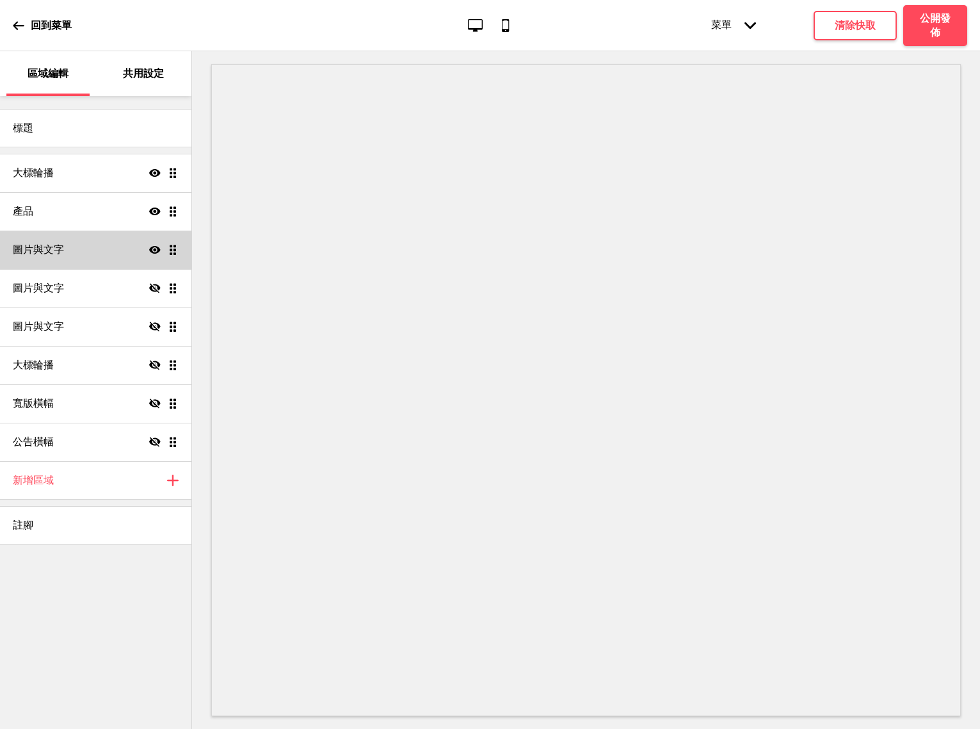
click at [181, 250] on div "圖片與文字 顯示 拖曳" at bounding box center [95, 250] width 191 height 38
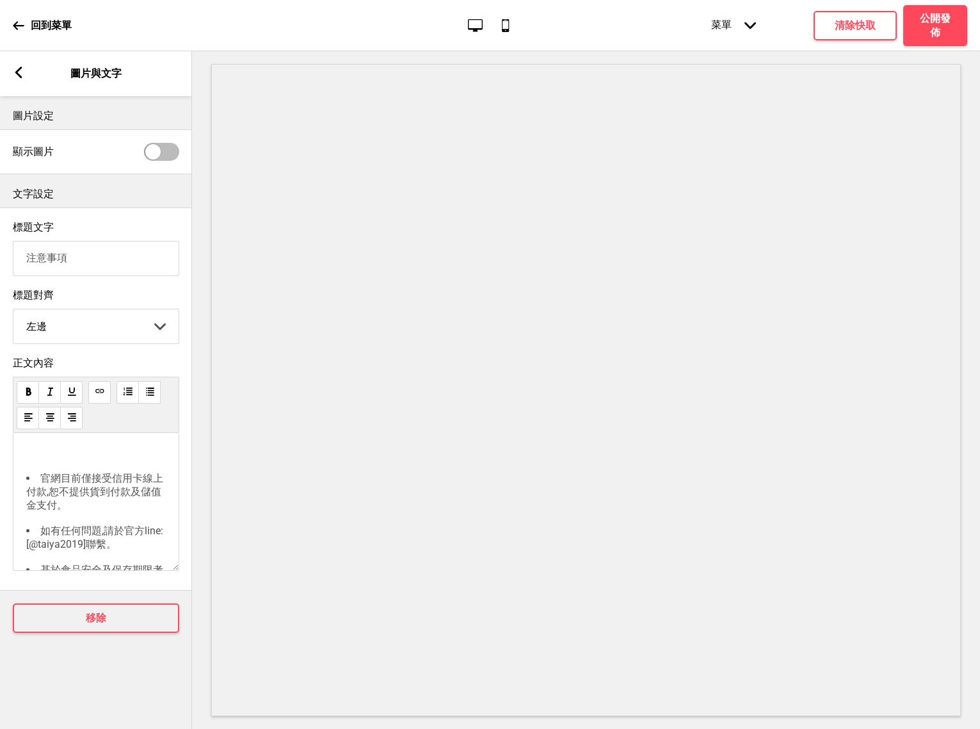
click at [26, 65] on div "箭頭left 圖片與文字" at bounding box center [96, 73] width 192 height 45
click at [23, 70] on rect at bounding box center [19, 73] width 12 height 12
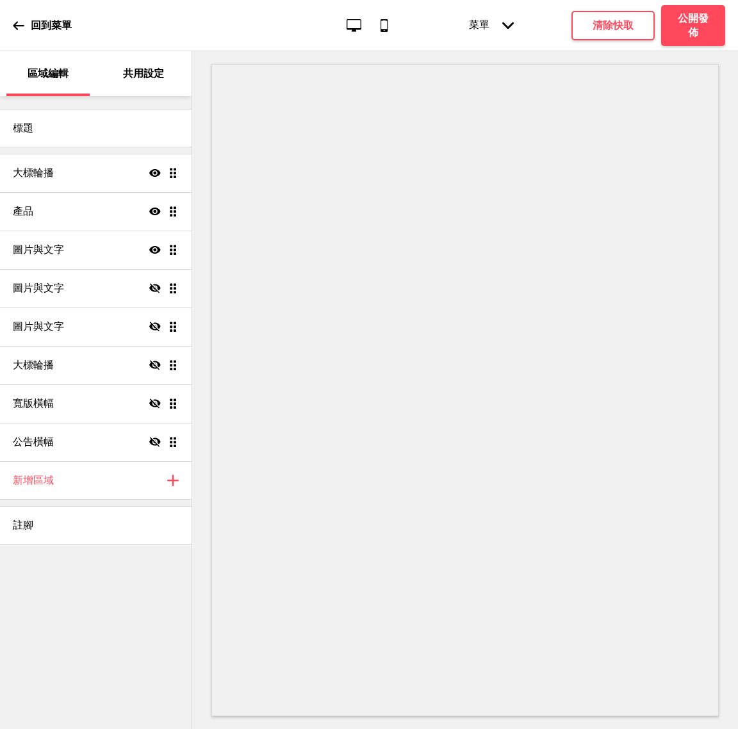
click at [36, 28] on p "回到菜單" at bounding box center [51, 26] width 41 height 14
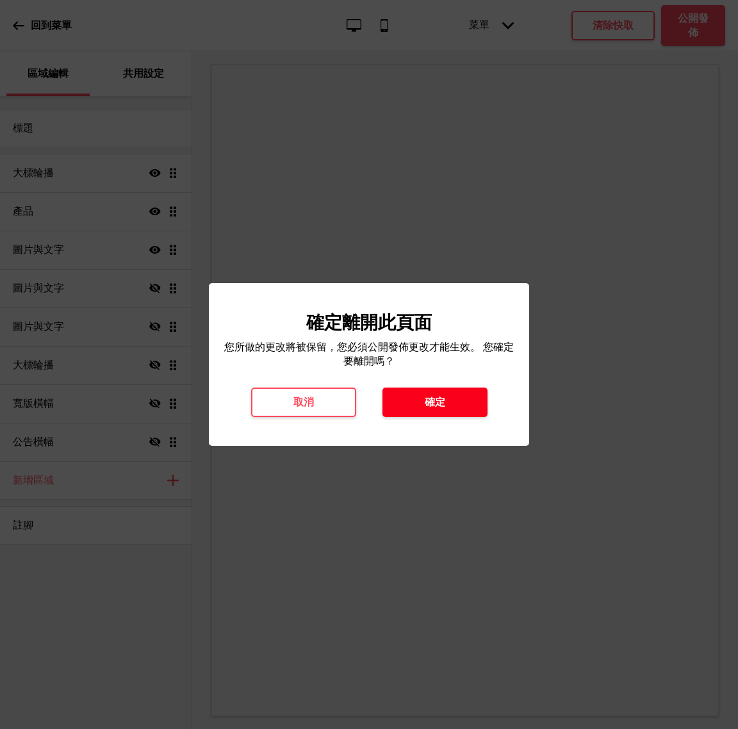
click at [403, 395] on button "確定" at bounding box center [434, 401] width 105 height 29
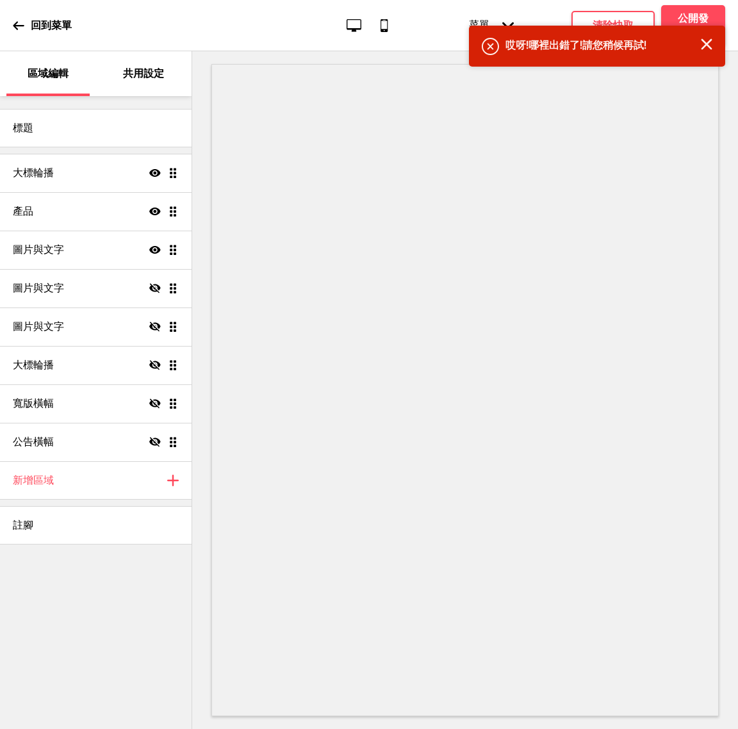
click at [709, 49] on icon "关闭" at bounding box center [707, 44] width 12 height 12
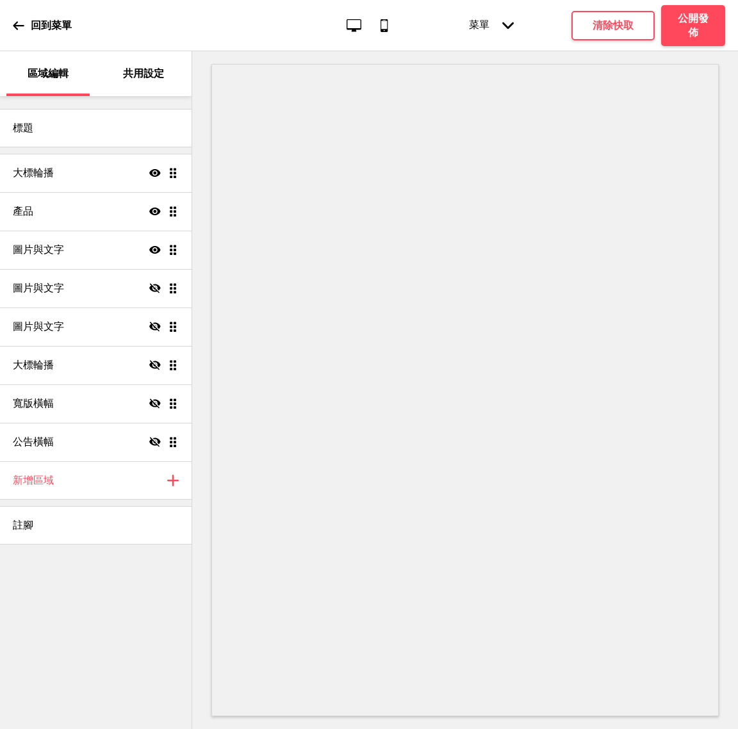
click at [48, 19] on p "回到菜單" at bounding box center [51, 26] width 41 height 14
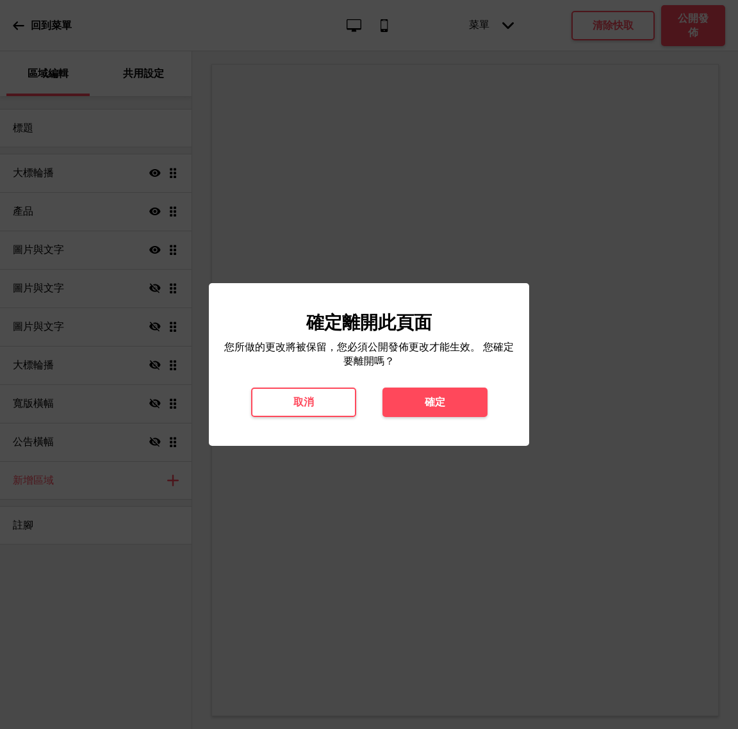
click at [249, 80] on div at bounding box center [369, 364] width 738 height 729
